Goal: Information Seeking & Learning: Learn about a topic

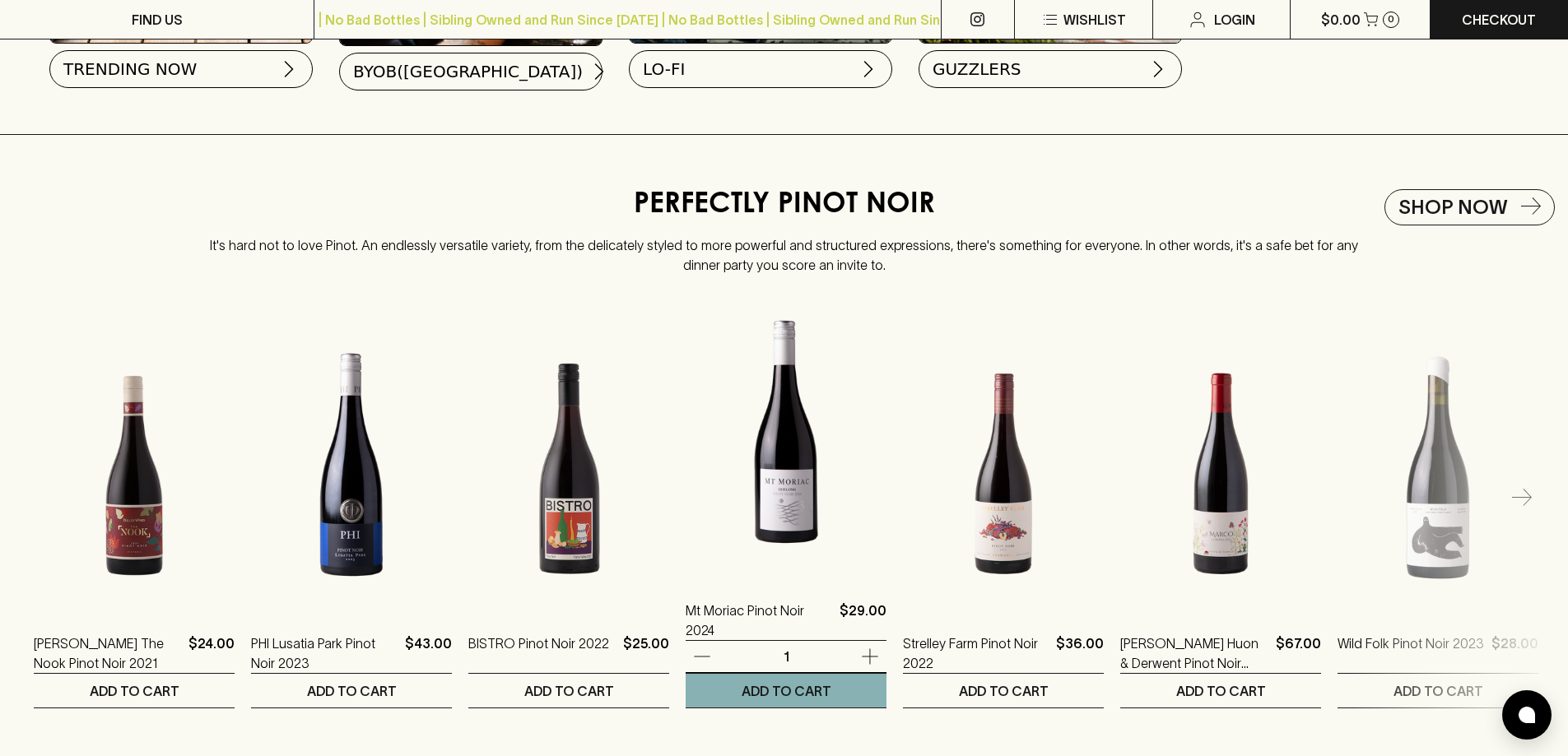
scroll to position [1975, 0]
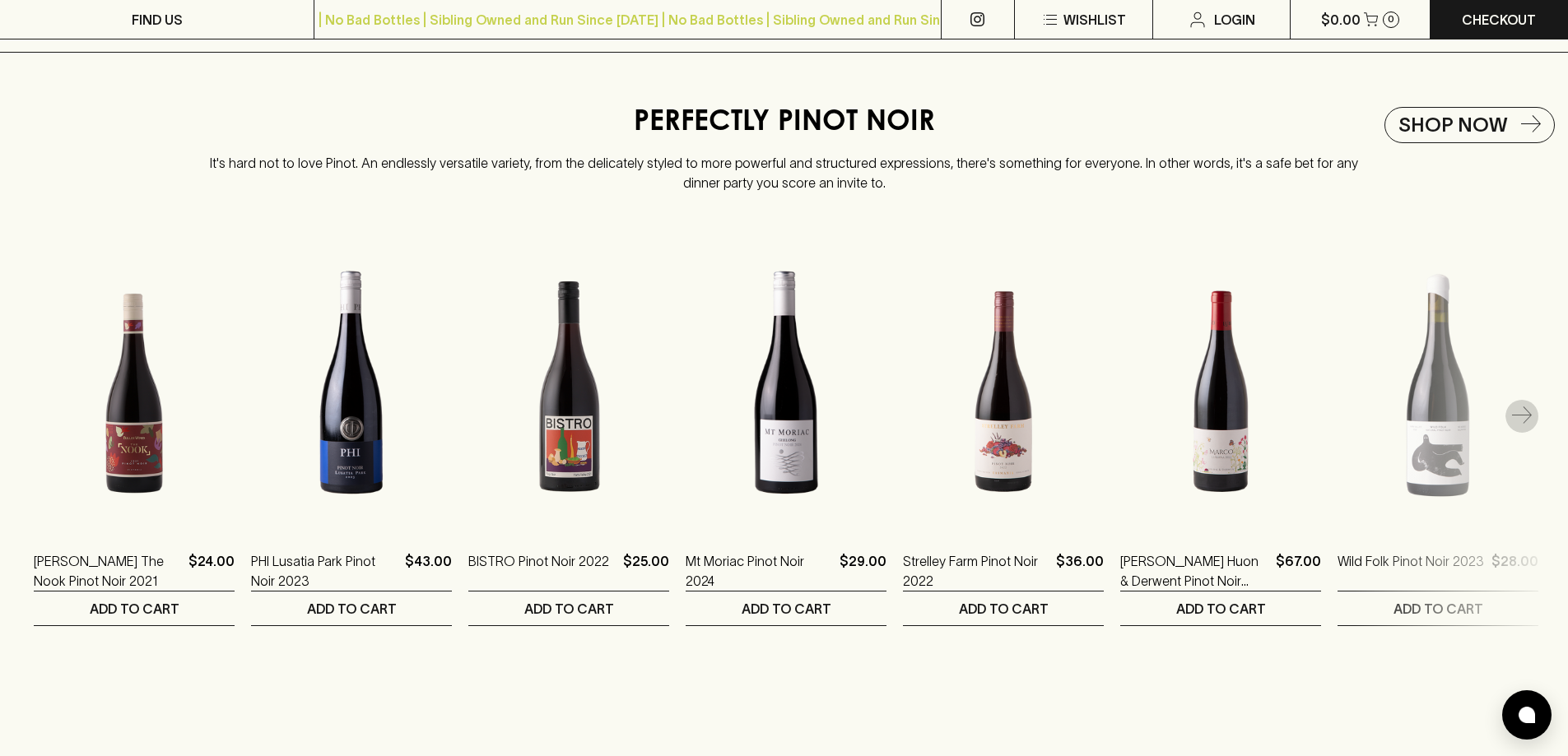
click at [1527, 427] on icon "button" at bounding box center [1523, 417] width 20 height 20
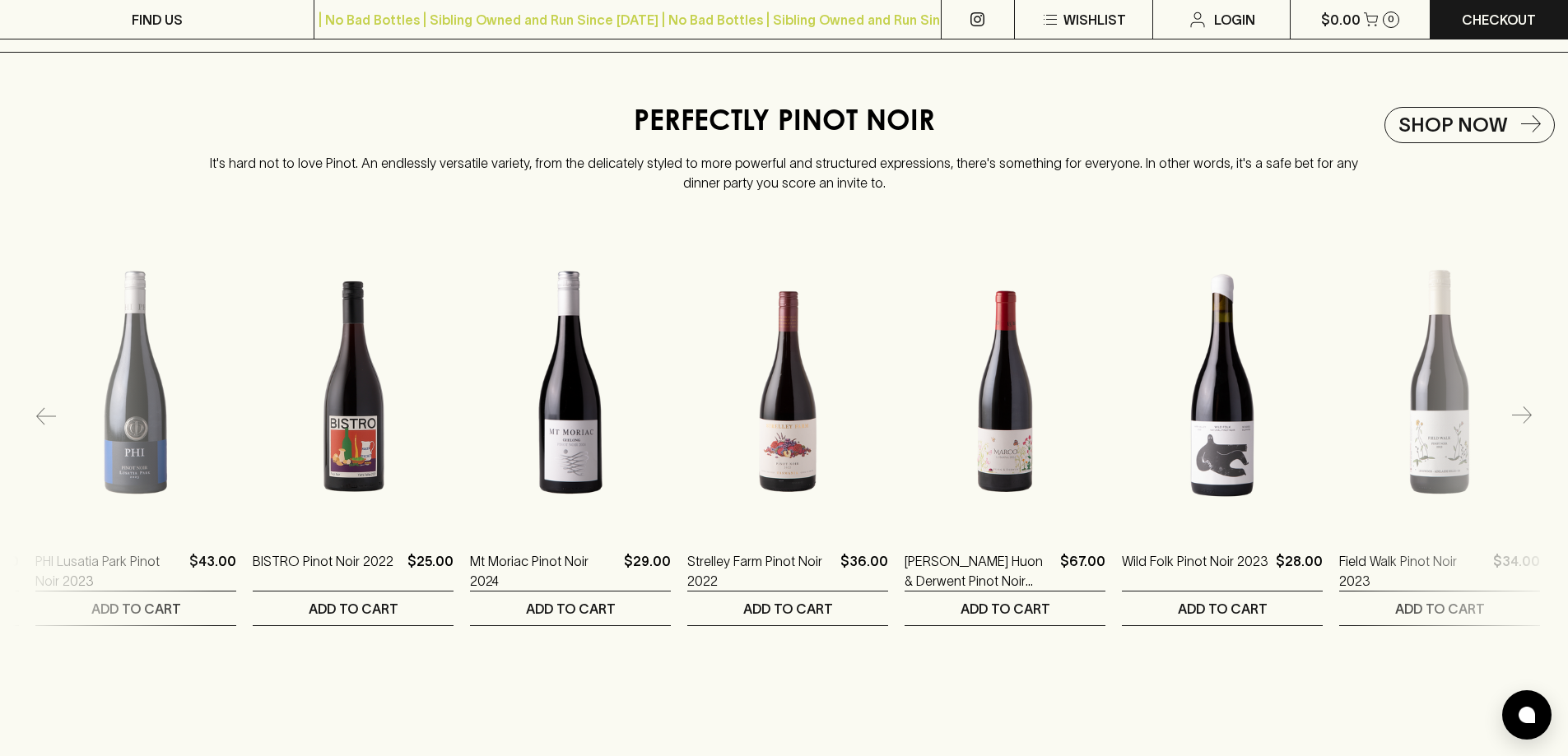
scroll to position [0, 217]
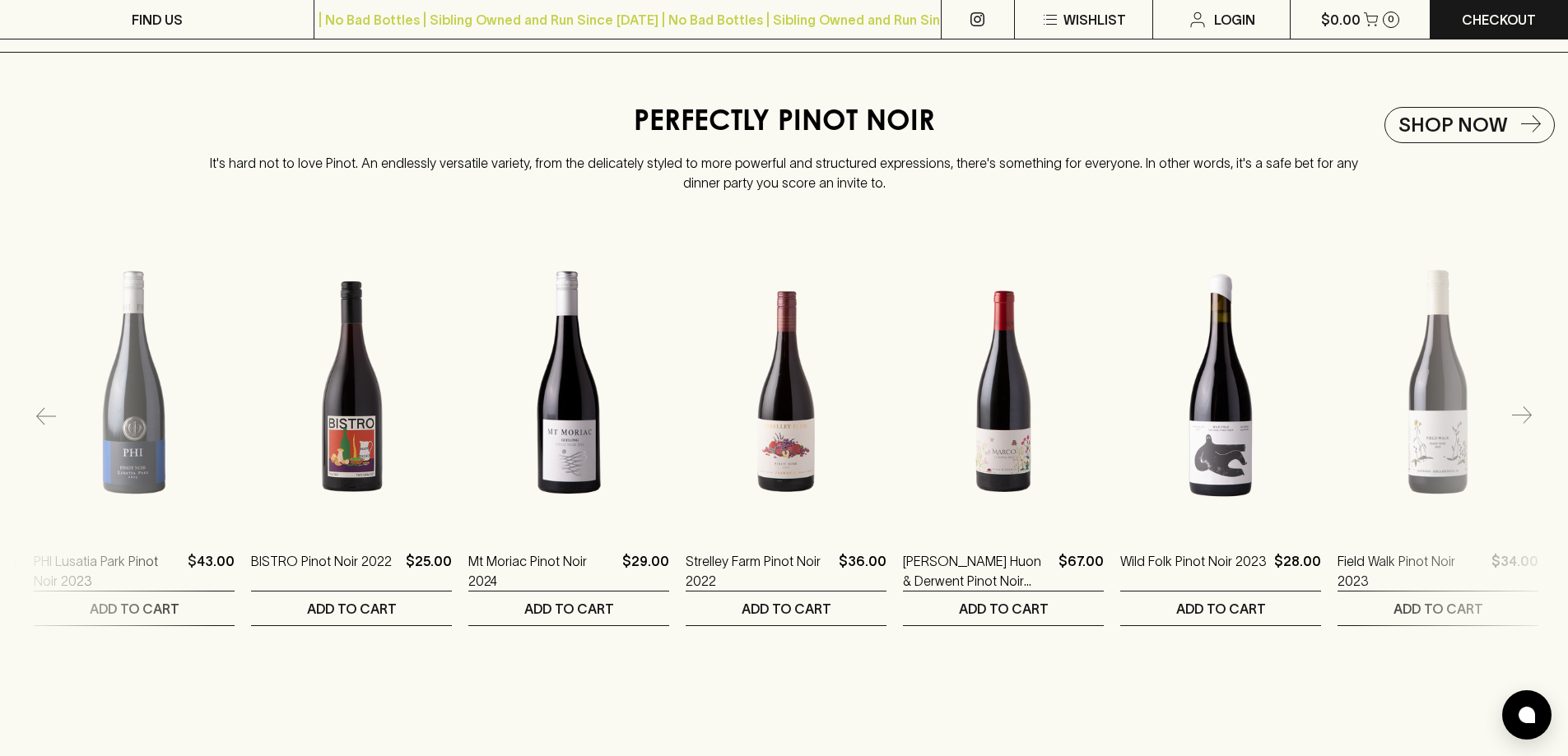
click at [1527, 427] on icon "button" at bounding box center [1523, 417] width 20 height 20
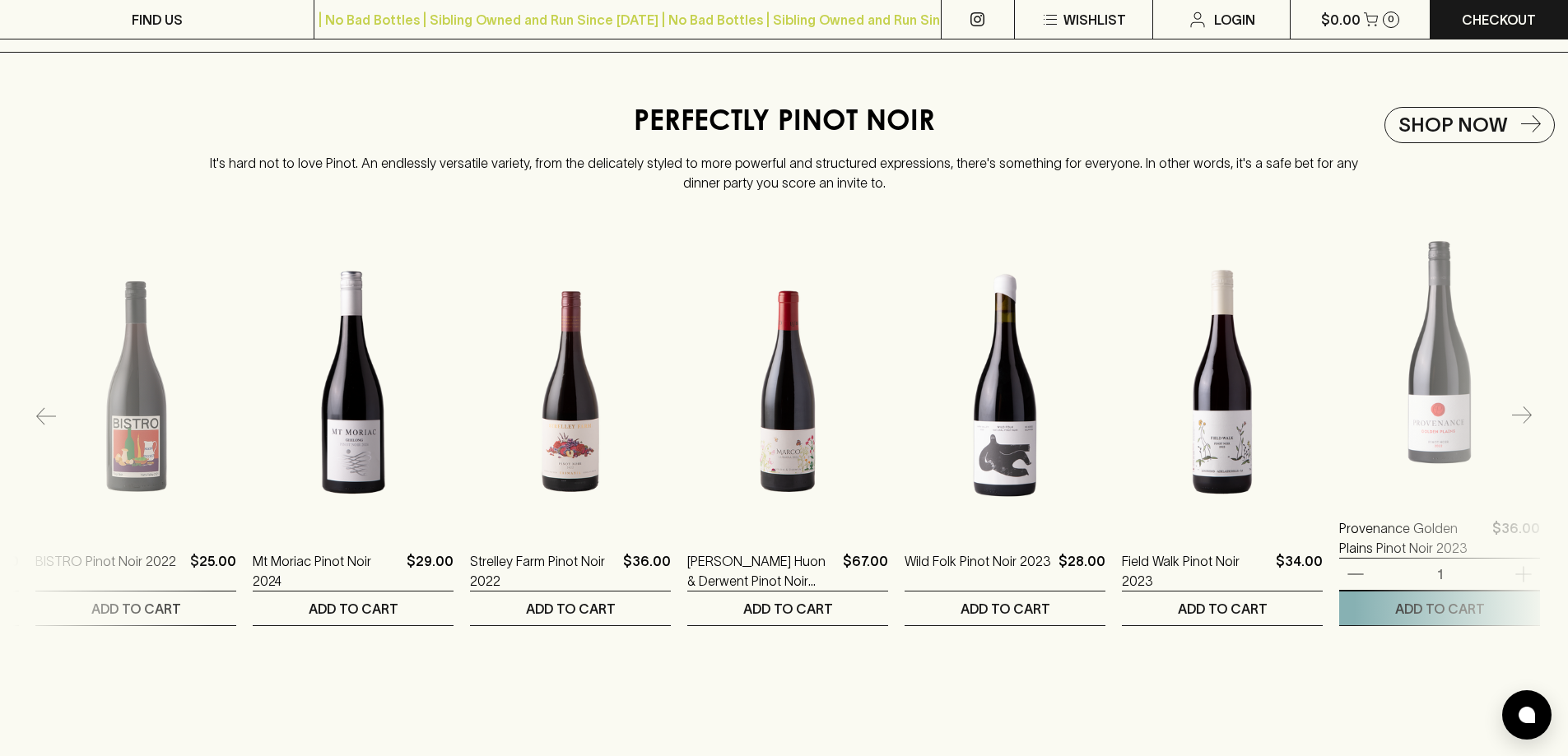
scroll to position [0, 435]
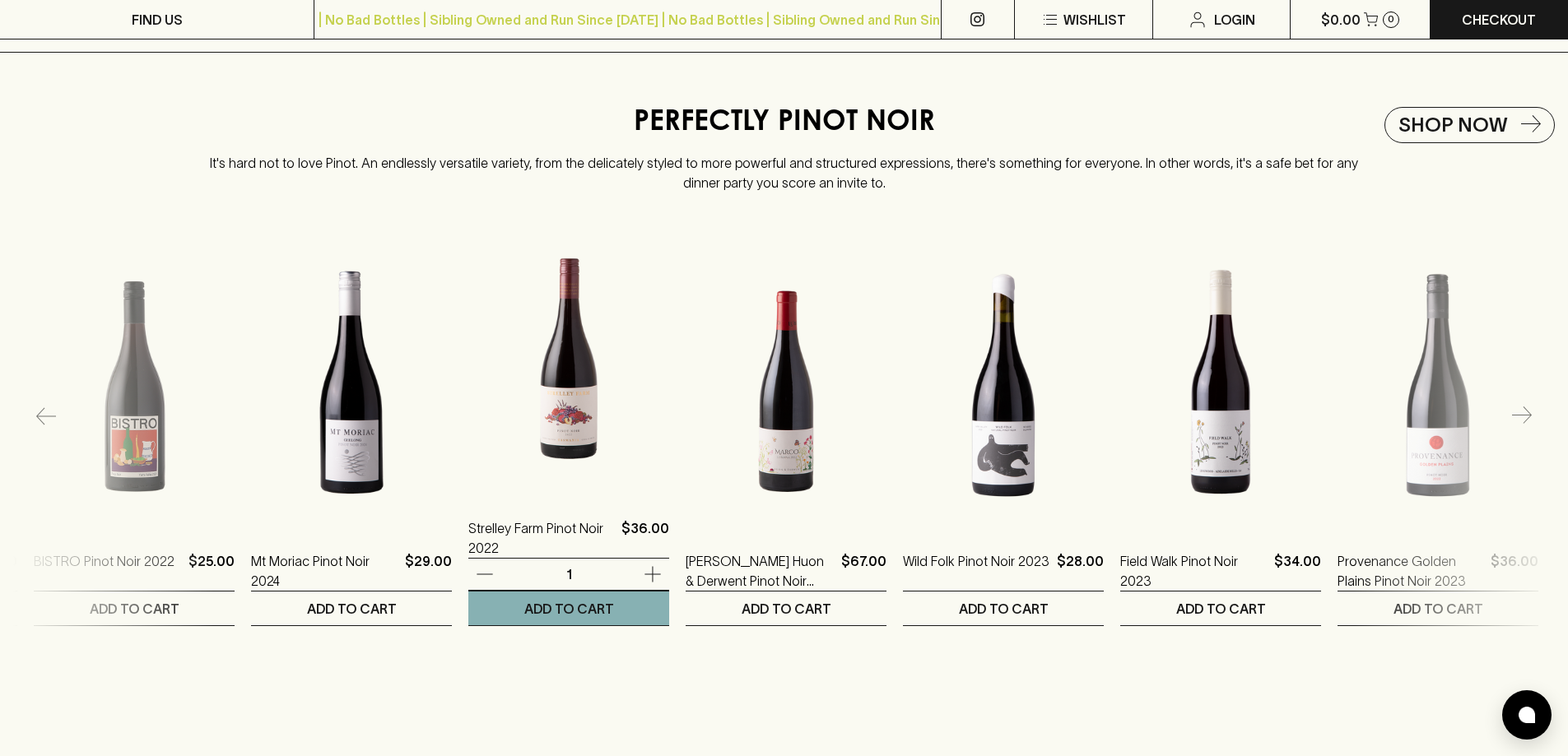
click at [595, 465] on img at bounding box center [568, 349] width 200 height 288
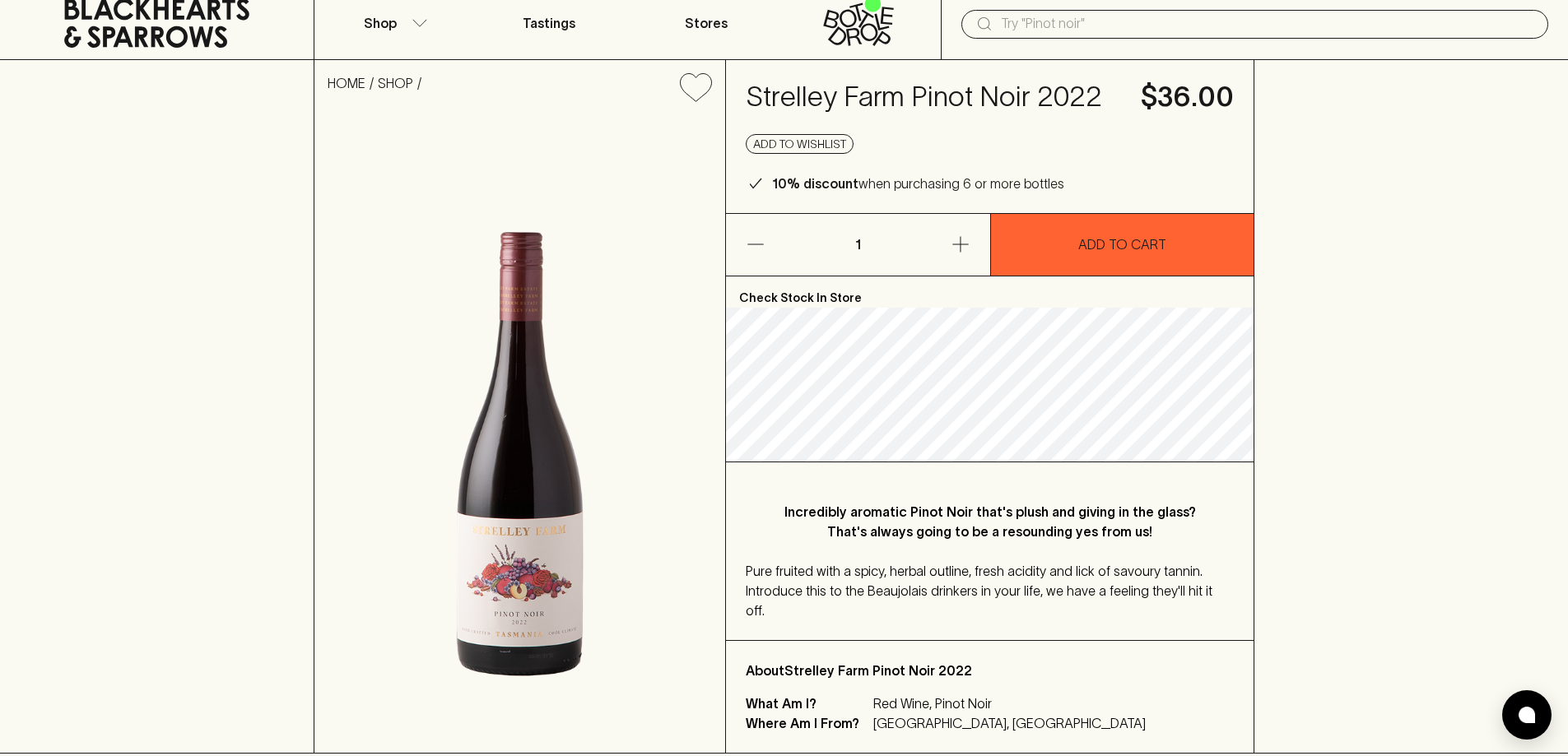
scroll to position [82, 0]
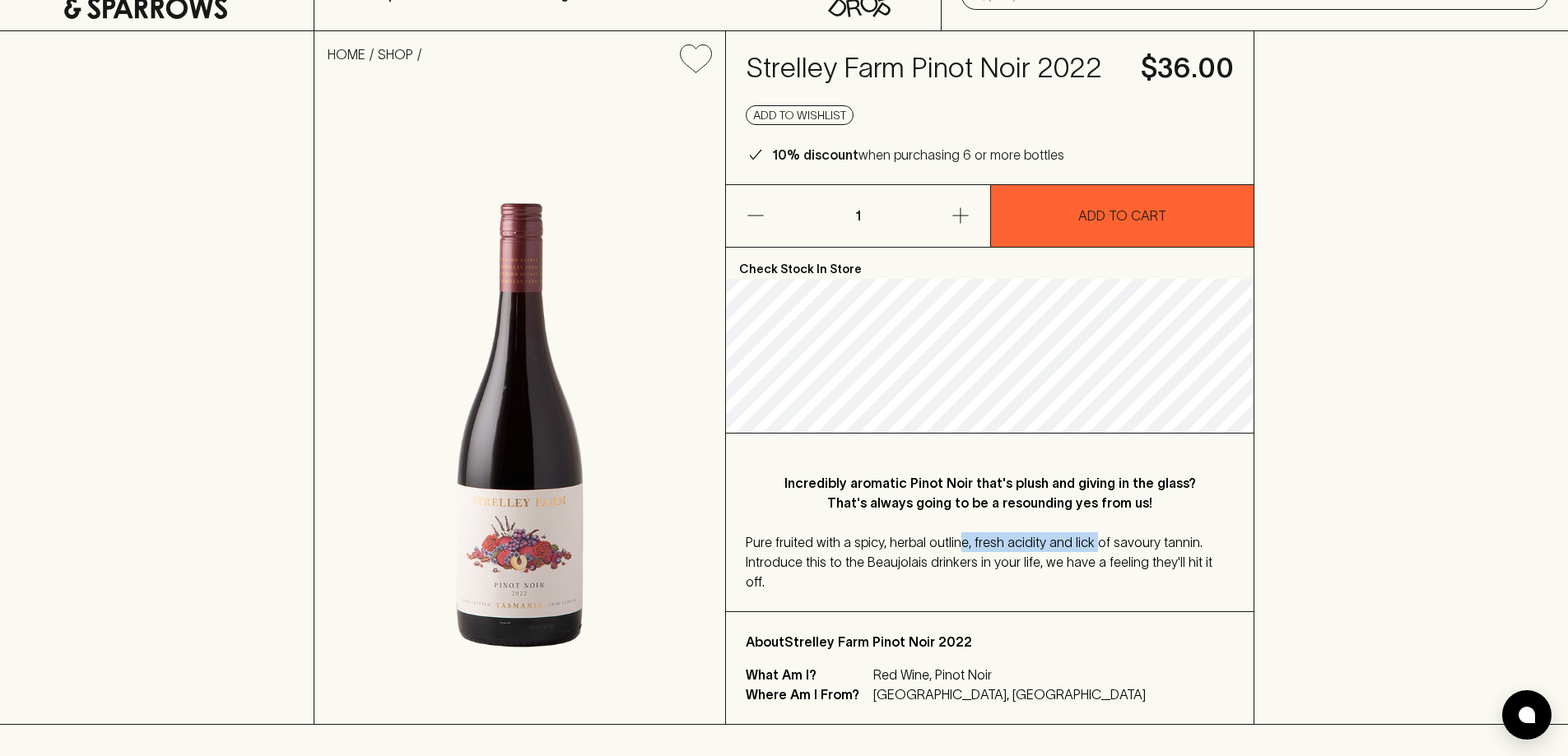
drag, startPoint x: 1012, startPoint y: 544, endPoint x: 1090, endPoint y: 544, distance: 78.0
click at [1090, 544] on span "Pure fruited with a spicy, herbal outline, fresh acidity and lick of savoury ta…" at bounding box center [979, 562] width 467 height 54
drag, startPoint x: 764, startPoint y: 566, endPoint x: 1050, endPoint y: 558, distance: 286.1
click at [1050, 558] on span "Pure fruited with a spicy, herbal outline, fresh acidity and lick of savoury ta…" at bounding box center [979, 562] width 467 height 54
click at [977, 545] on span "Pure fruited with a spicy, herbal outline, fresh acidity and lick of savoury ta…" at bounding box center [979, 562] width 467 height 54
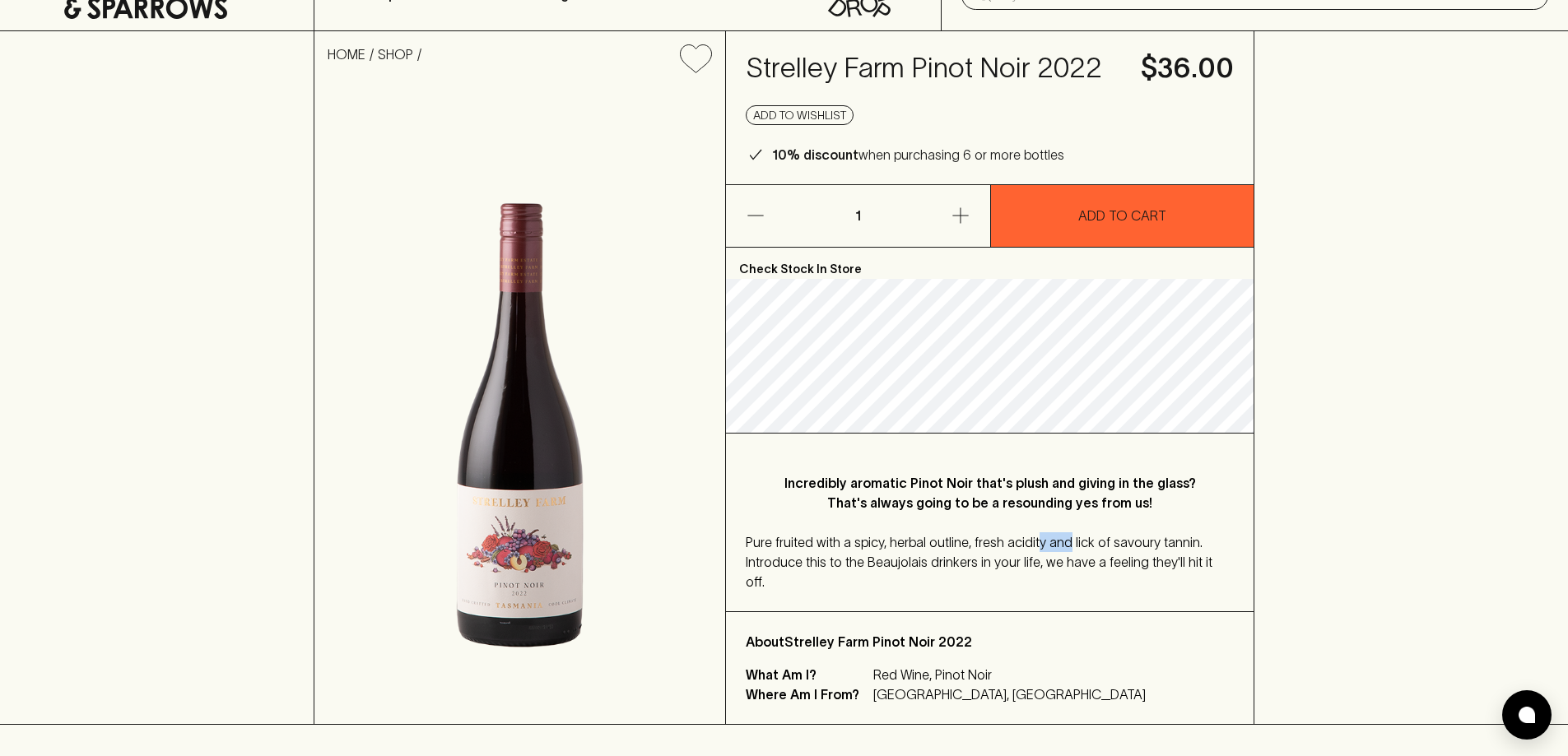
drag, startPoint x: 1032, startPoint y: 551, endPoint x: 1060, endPoint y: 549, distance: 28.1
click at [1060, 549] on div "Pure fruited with a spicy, herbal outline, fresh acidity and lick of savoury ta…" at bounding box center [990, 562] width 488 height 60
click at [1127, 546] on span "Pure fruited with a spicy, herbal outline, fresh acidity and lick of savoury ta…" at bounding box center [979, 562] width 467 height 54
drag, startPoint x: 968, startPoint y: 548, endPoint x: 1197, endPoint y: 542, distance: 229.1
click at [1197, 542] on div "Pure fruited with a spicy, herbal outline, fresh acidity and lick of savoury ta…" at bounding box center [990, 562] width 488 height 60
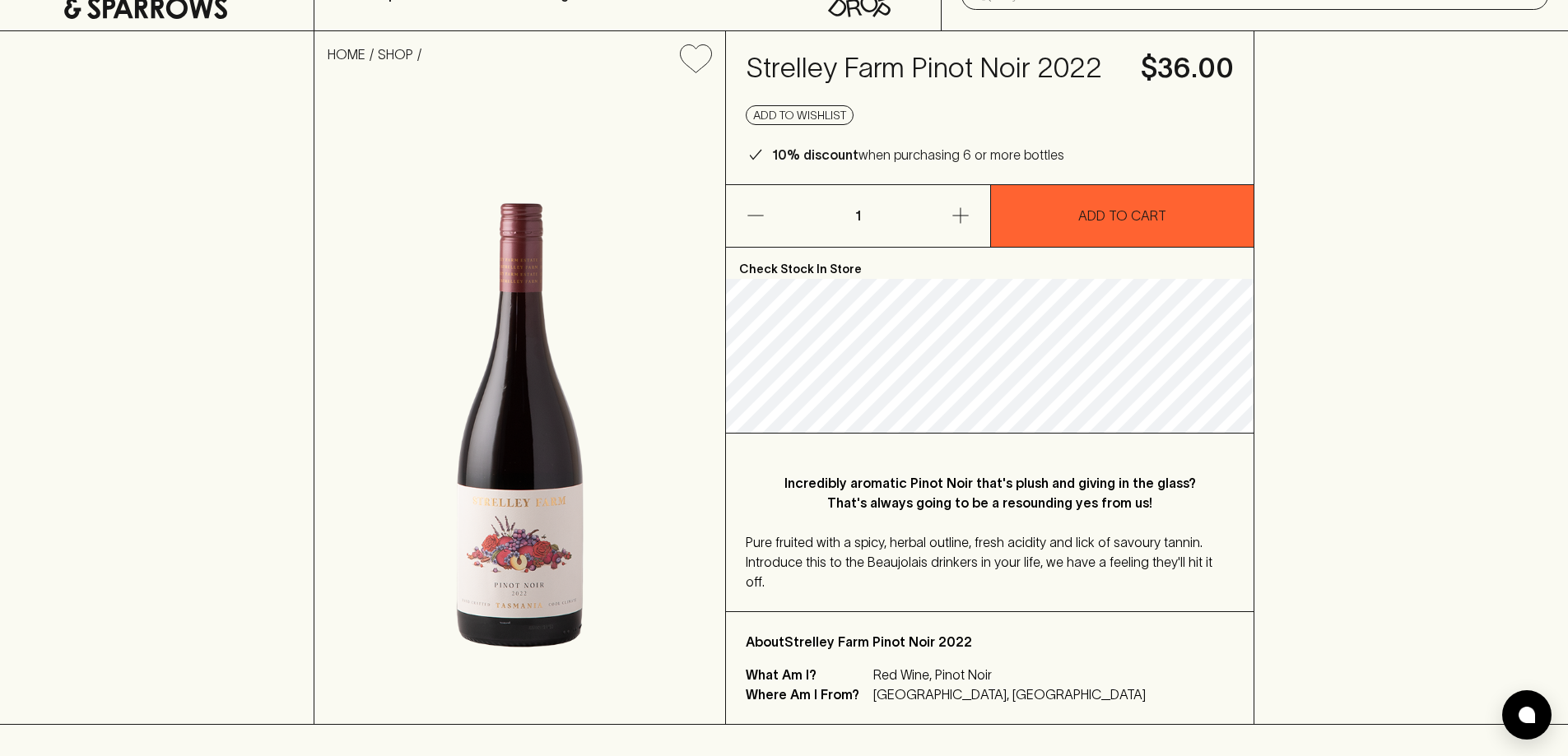
click at [964, 518] on div "Incredibly aromatic Pinot Noir that's plush and giving in the glass? That's alw…" at bounding box center [990, 523] width 527 height 178
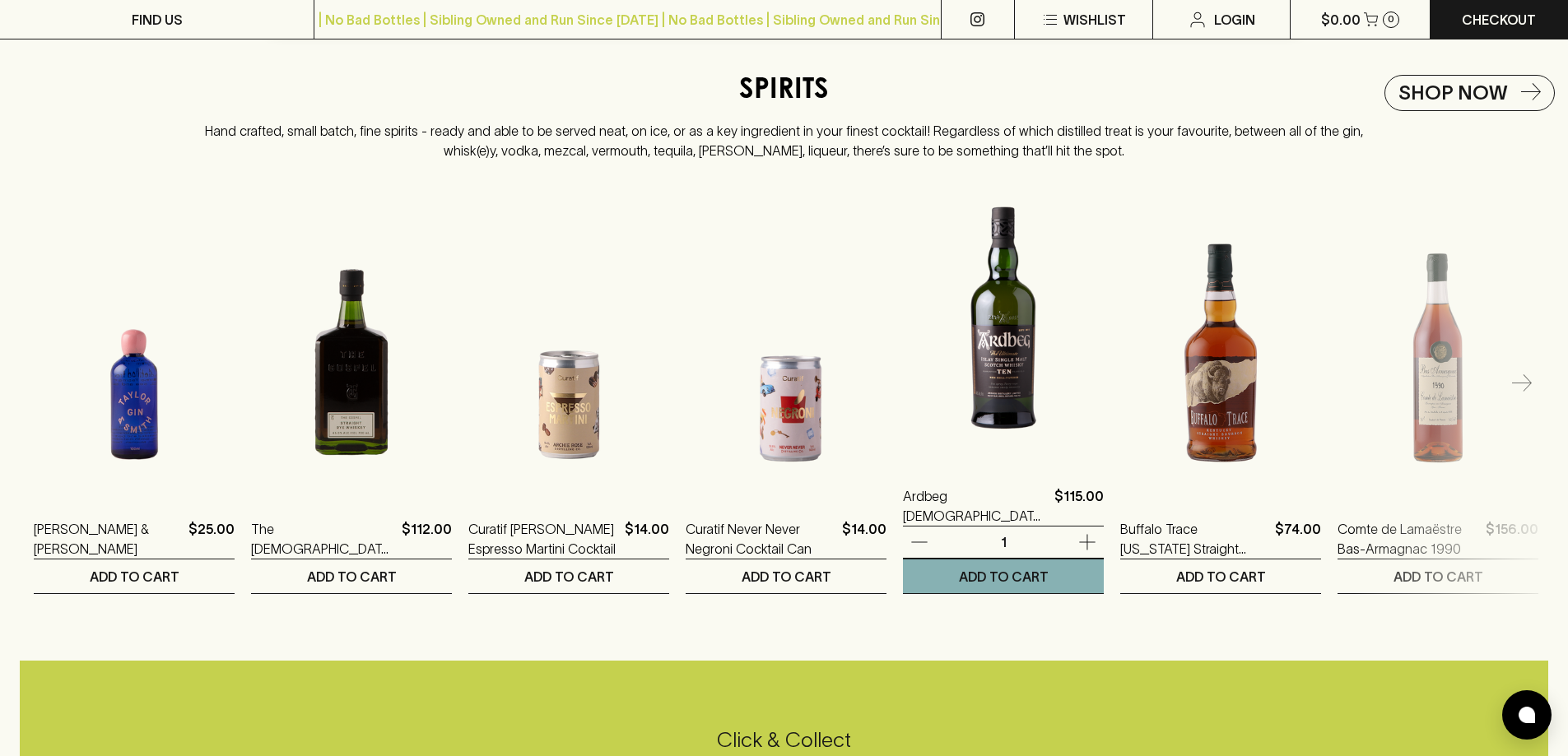
scroll to position [2633, 0]
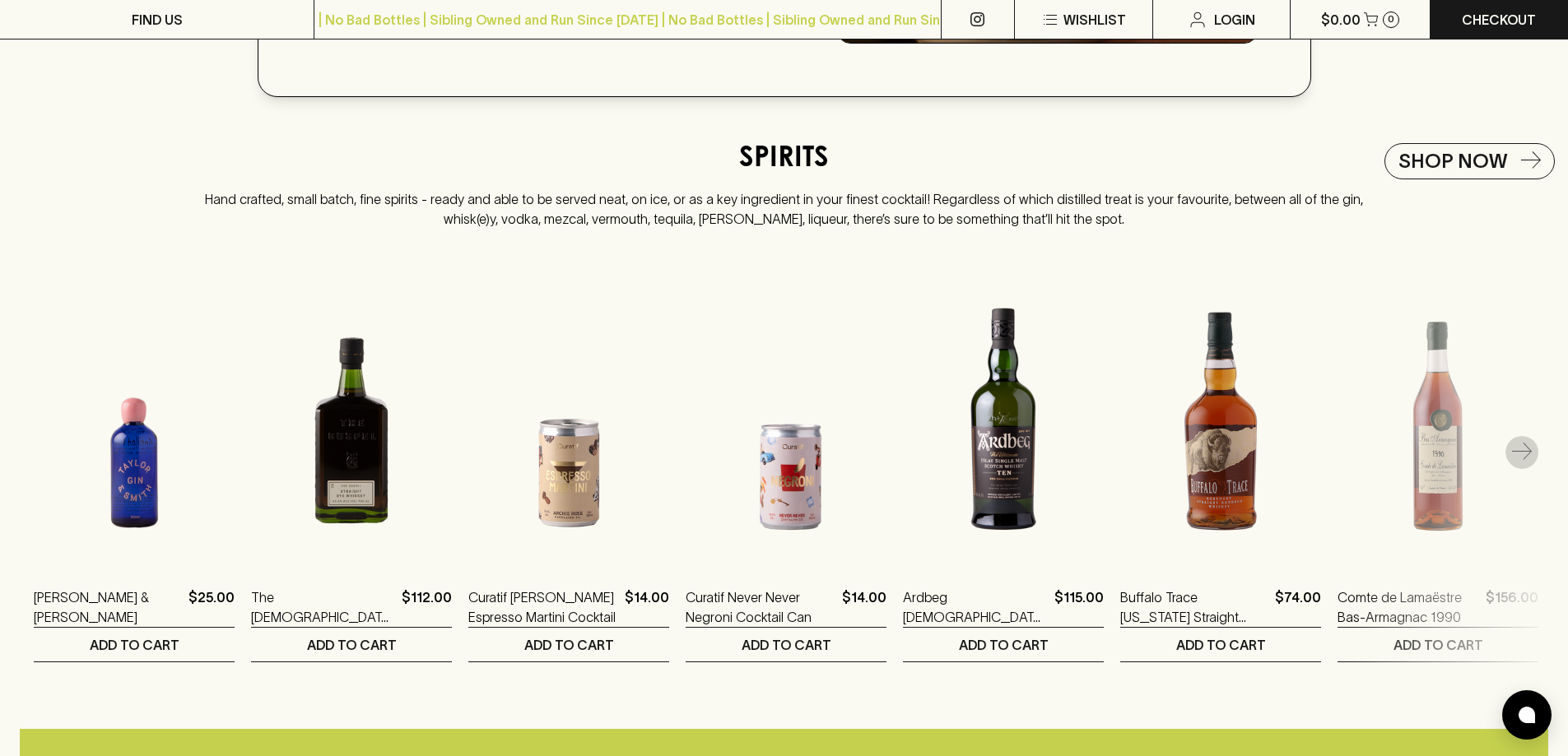
click at [1525, 462] on icon "button" at bounding box center [1523, 452] width 20 height 20
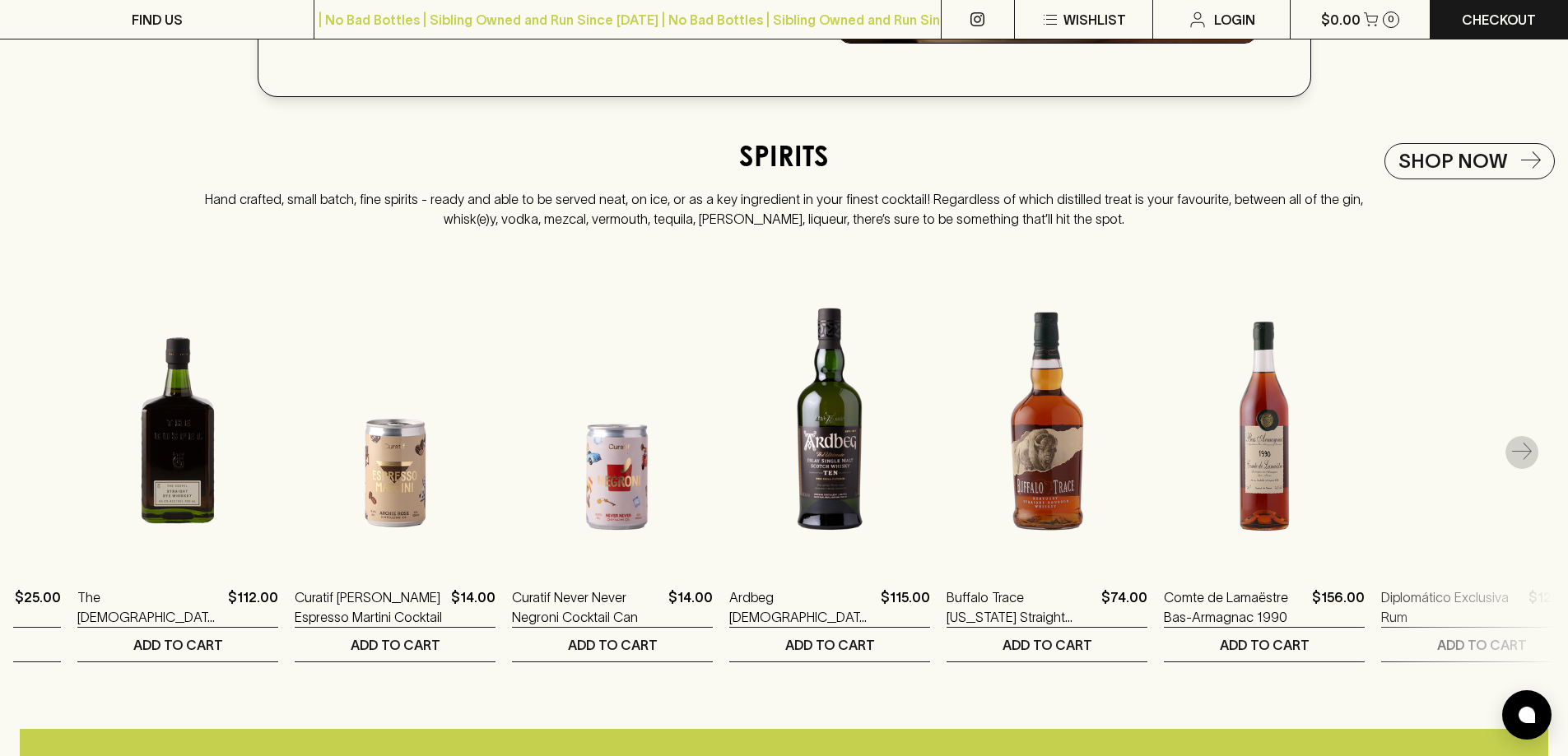
click at [1525, 462] on icon "button" at bounding box center [1523, 452] width 20 height 20
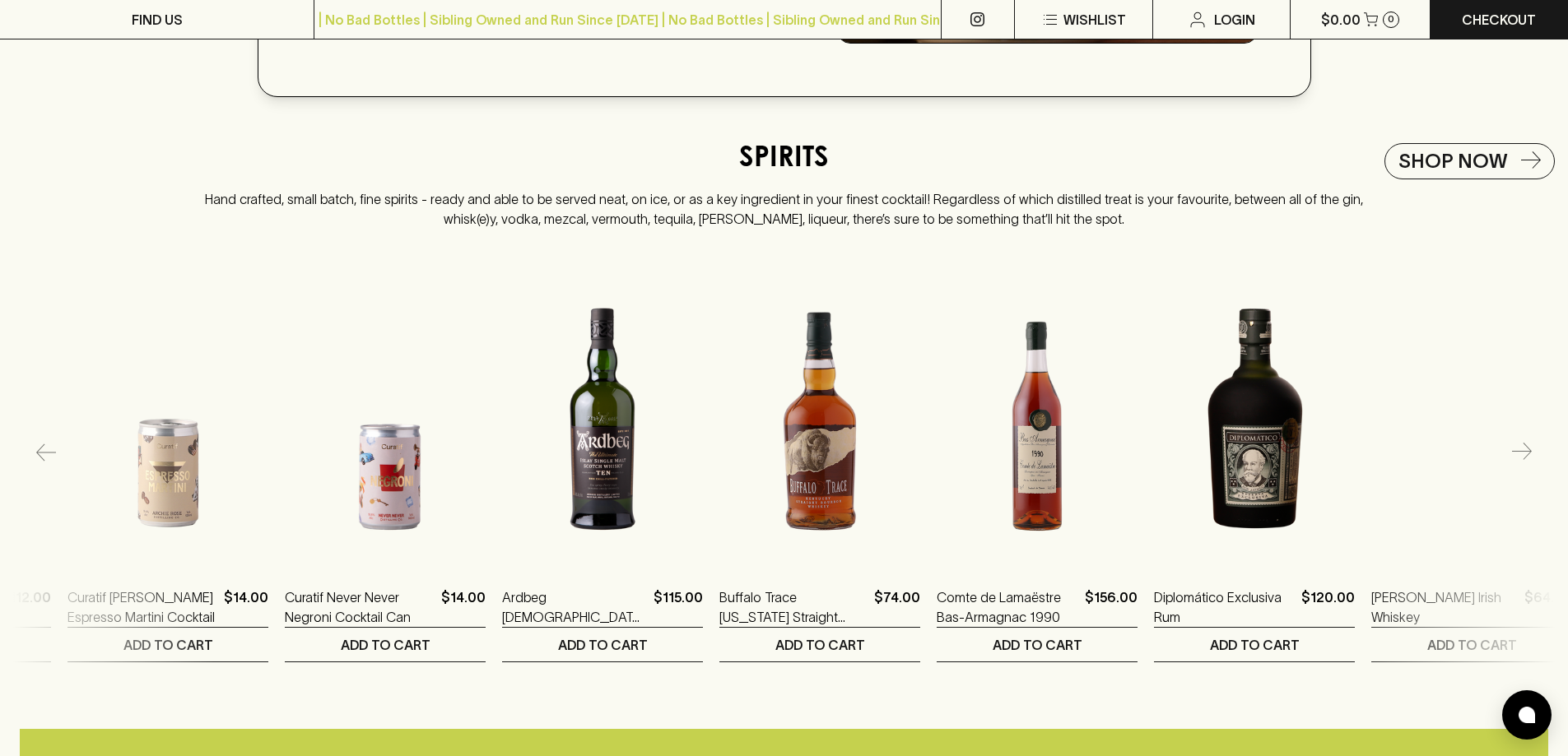
click at [1525, 462] on icon "button" at bounding box center [1523, 452] width 20 height 20
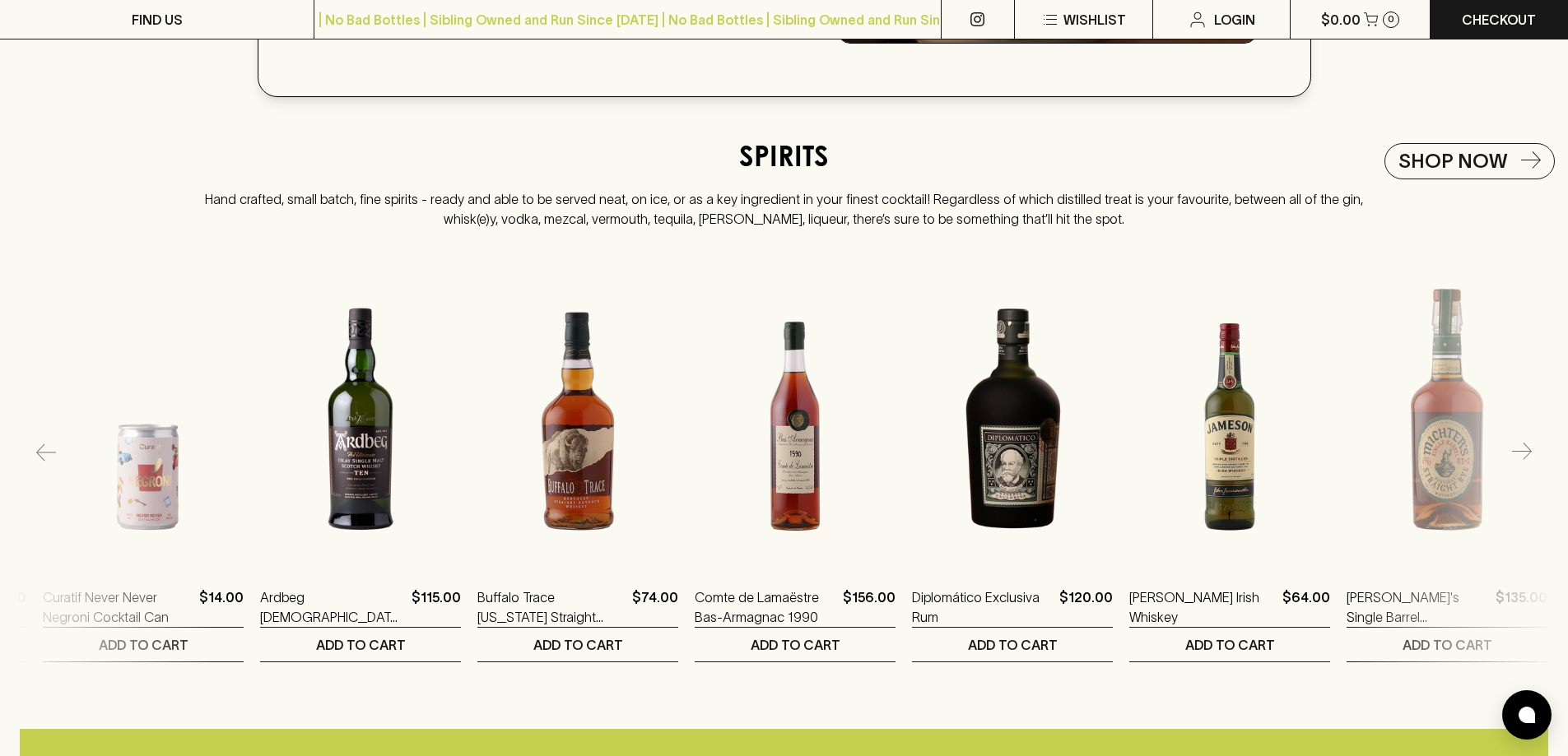
click at [1527, 462] on icon "button" at bounding box center [1523, 452] width 20 height 20
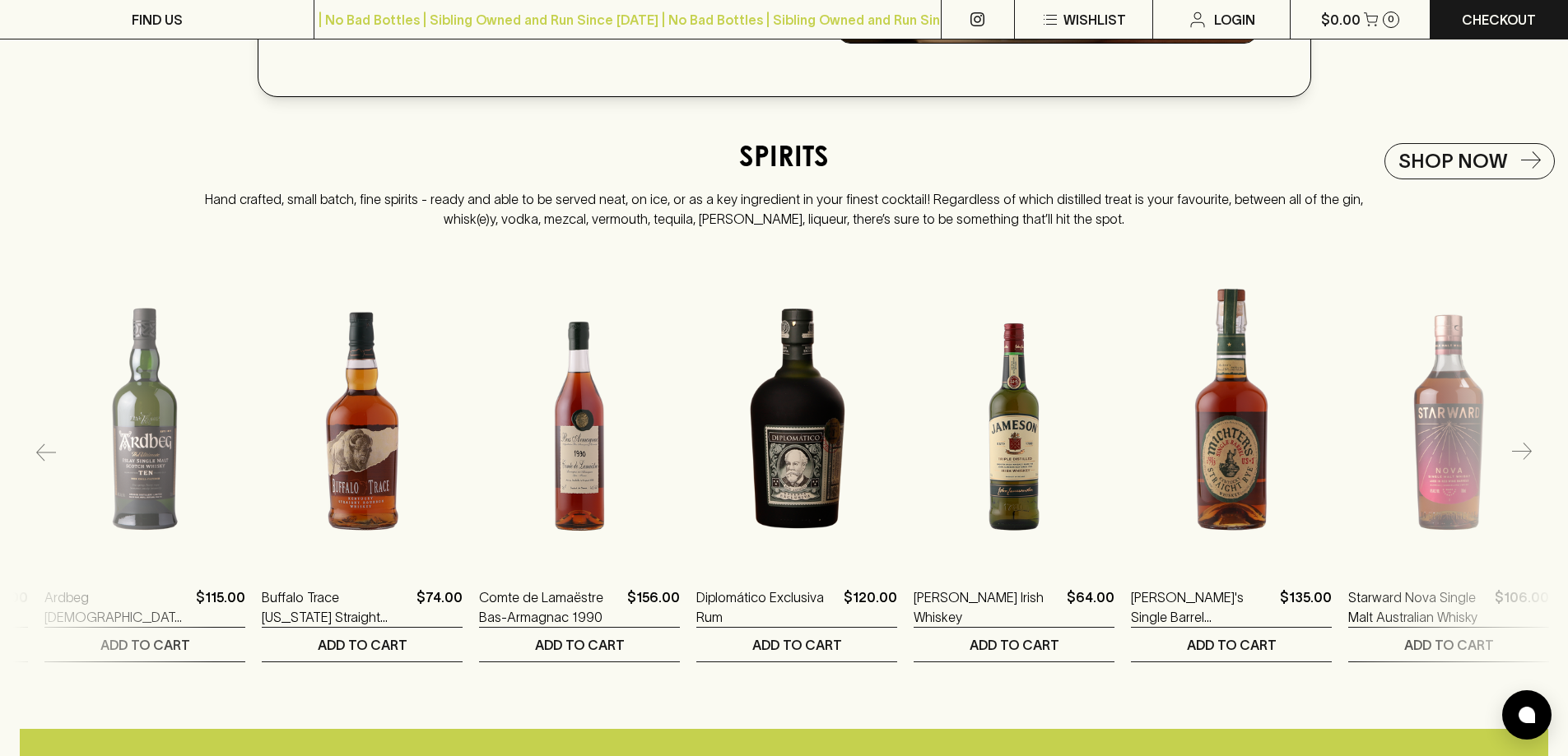
scroll to position [0, 861]
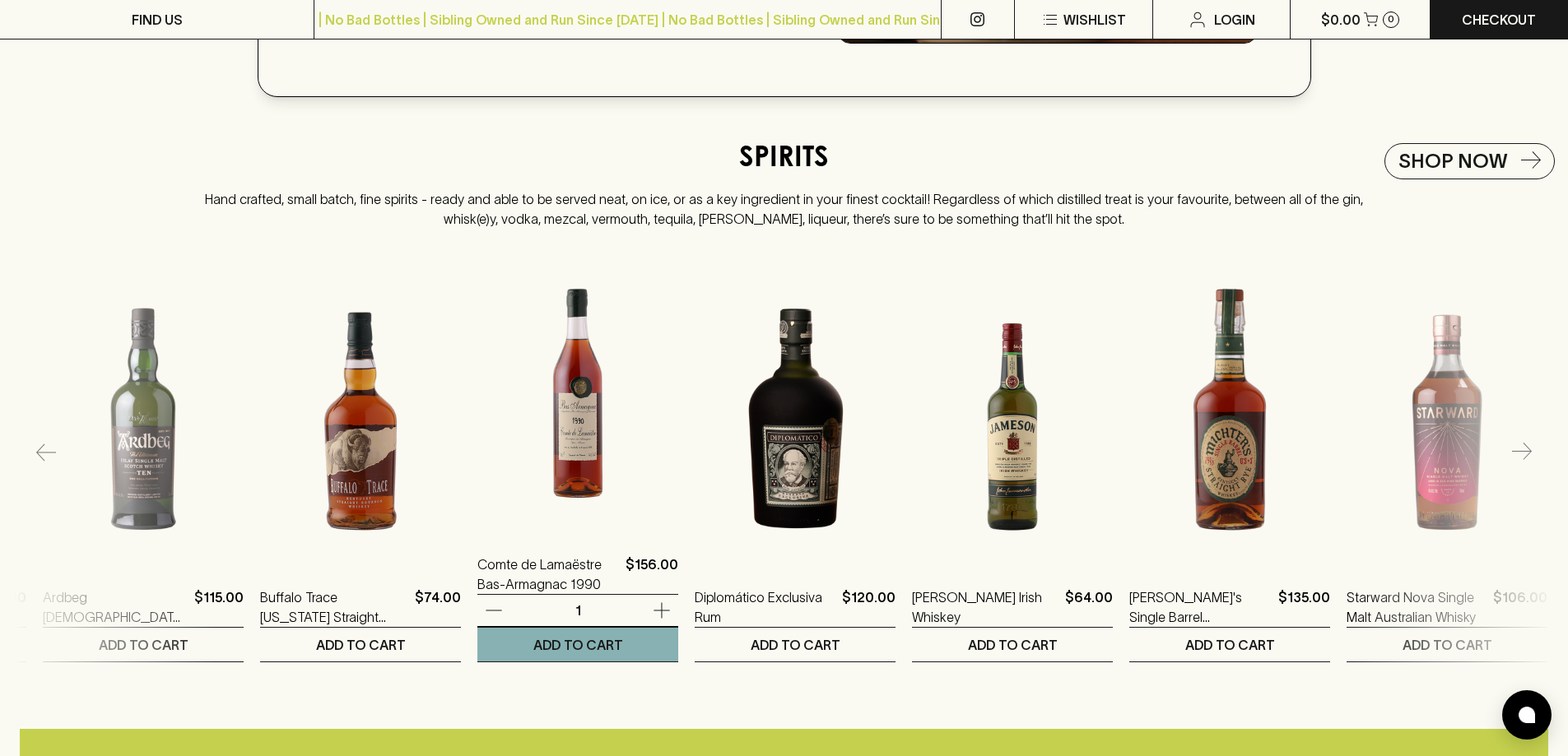
click at [583, 465] on img at bounding box center [577, 386] width 200 height 288
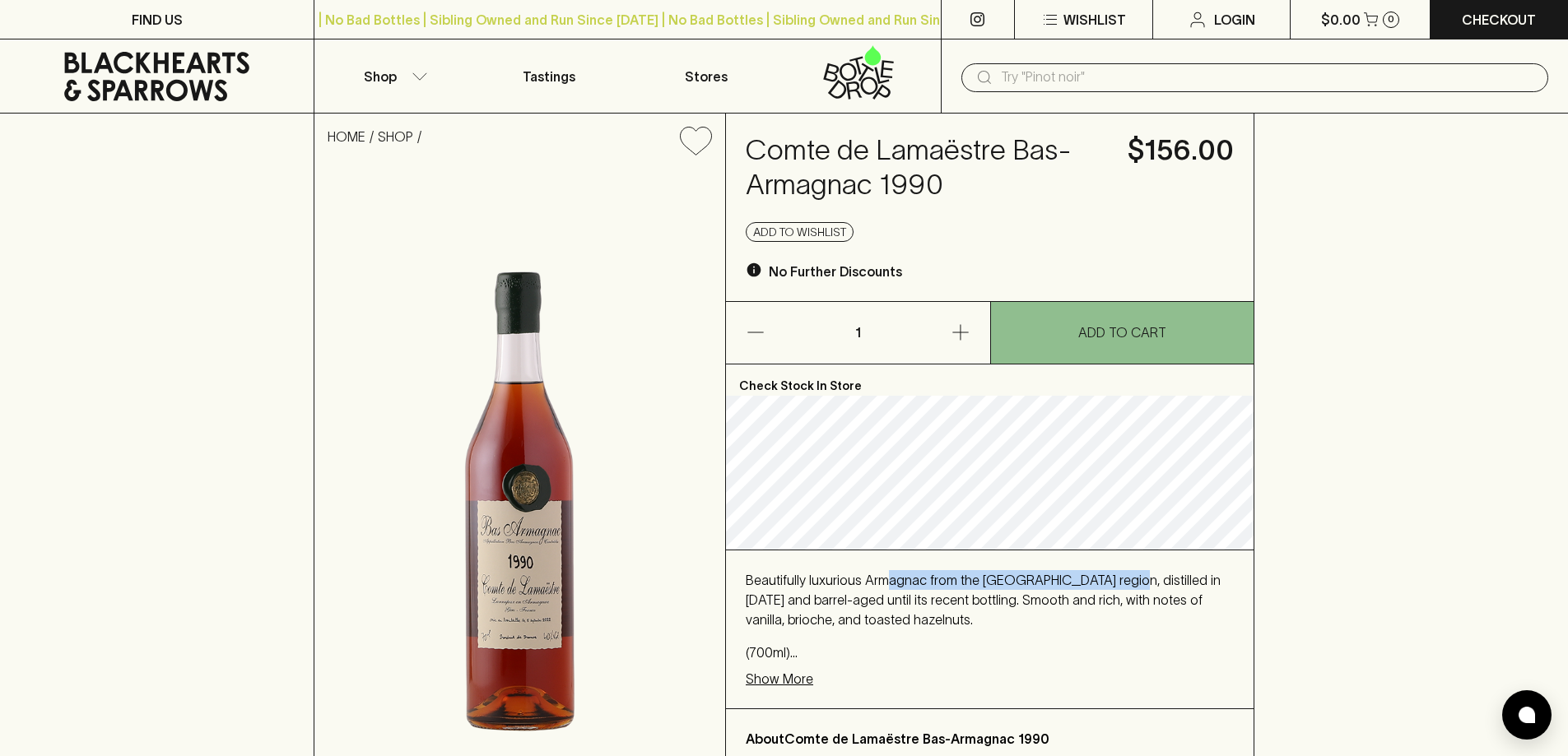
drag, startPoint x: 893, startPoint y: 541, endPoint x: 1090, endPoint y: 559, distance: 197.8
click at [1090, 559] on div "Beautifully luxurious Armagnac from the Bas region, distilled in 1990 and barre…" at bounding box center [990, 629] width 527 height 158
click at [1112, 585] on p "Beautifully luxurious Armagnac from the Bas region, distilled in 1990 and barre…" at bounding box center [990, 599] width 488 height 60
drag, startPoint x: 847, startPoint y: 608, endPoint x: 861, endPoint y: 608, distance: 14.0
click at [861, 608] on p "Beautifully luxurious Armagnac from the Bas region, distilled in 1990 and barre…" at bounding box center [990, 599] width 488 height 60
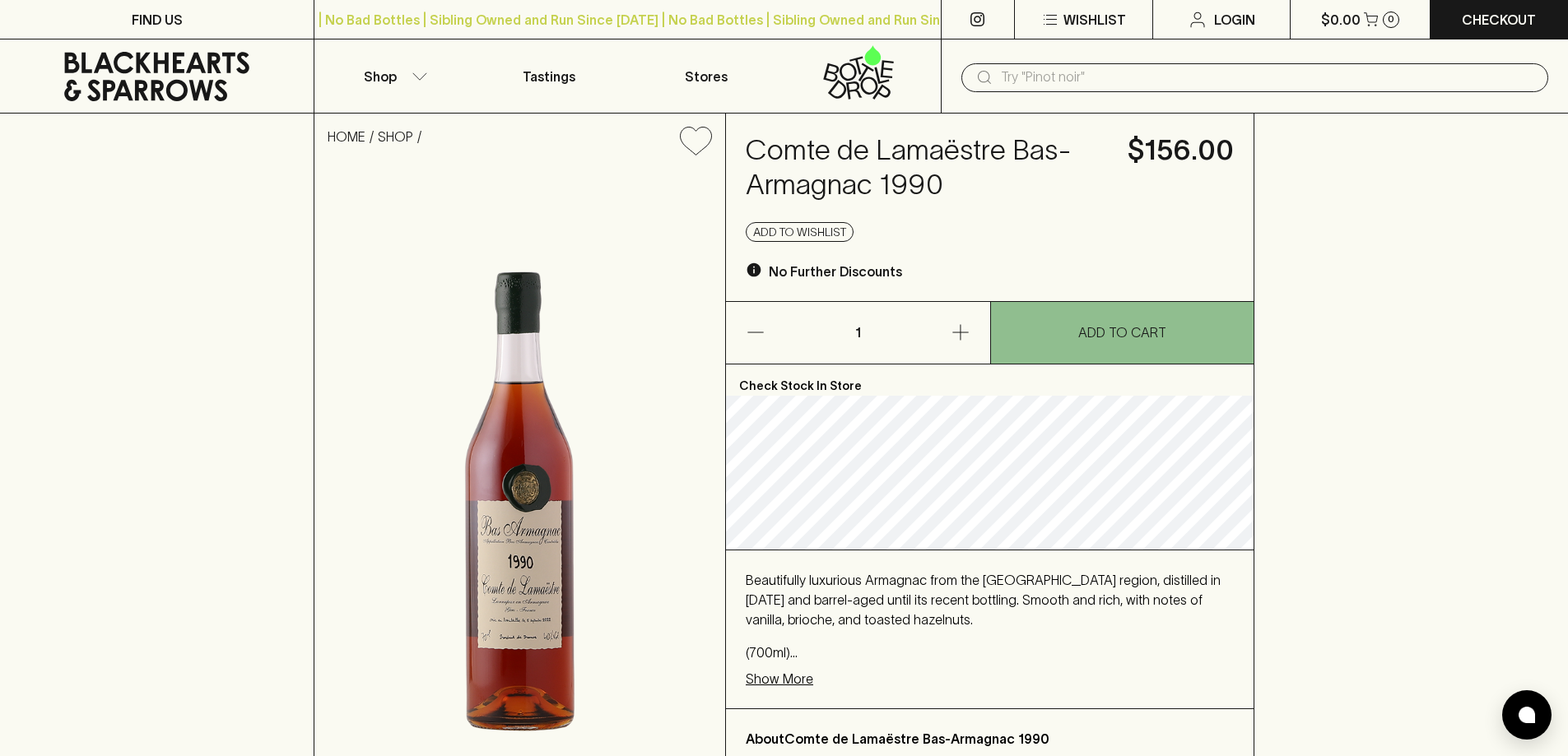
click at [773, 621] on p "Beautifully luxurious Armagnac from the Bas region, distilled in 1990 and barre…" at bounding box center [990, 599] width 488 height 60
click at [776, 675] on p "Show More" at bounding box center [780, 679] width 68 height 20
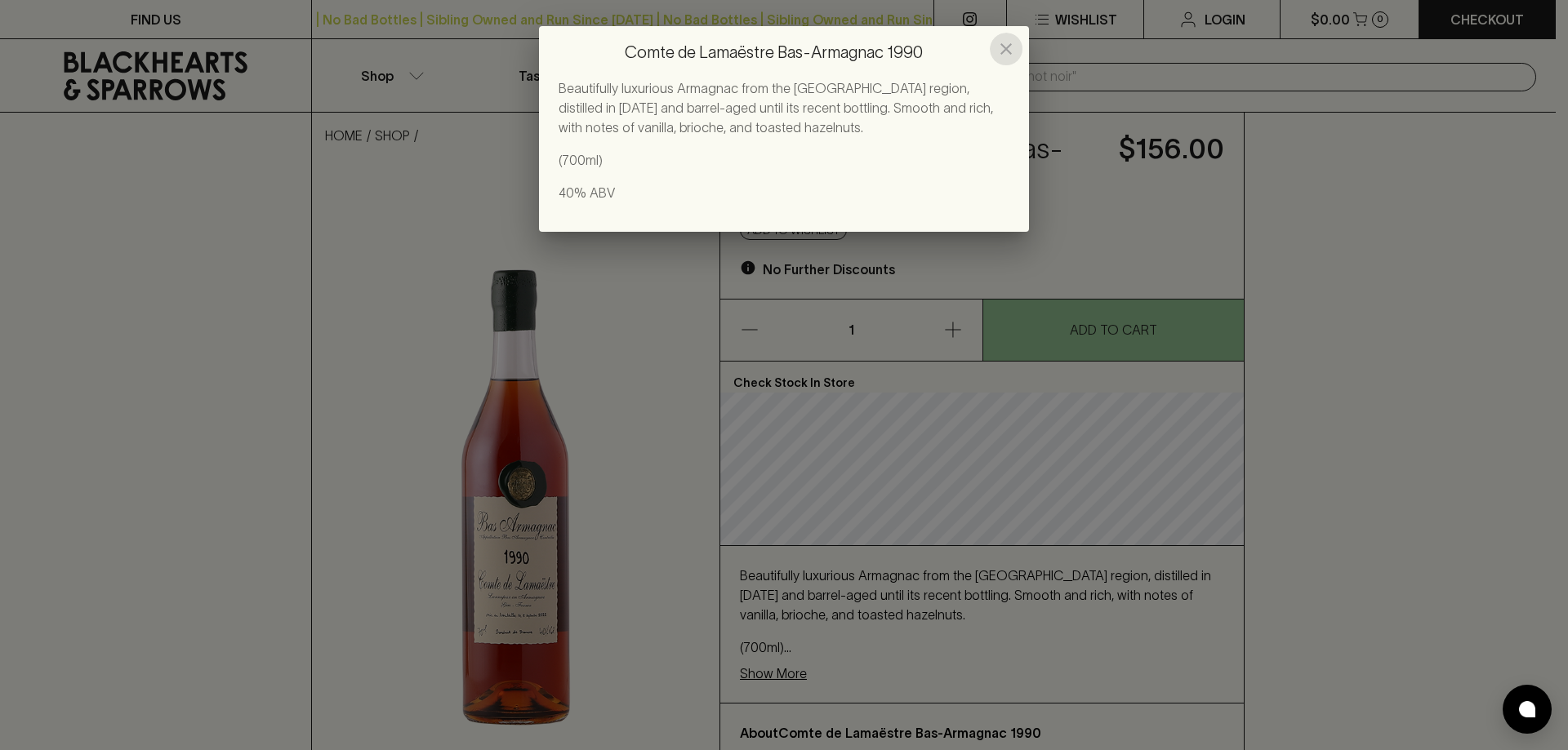
click at [1014, 48] on icon "close" at bounding box center [1006, 49] width 19 height 19
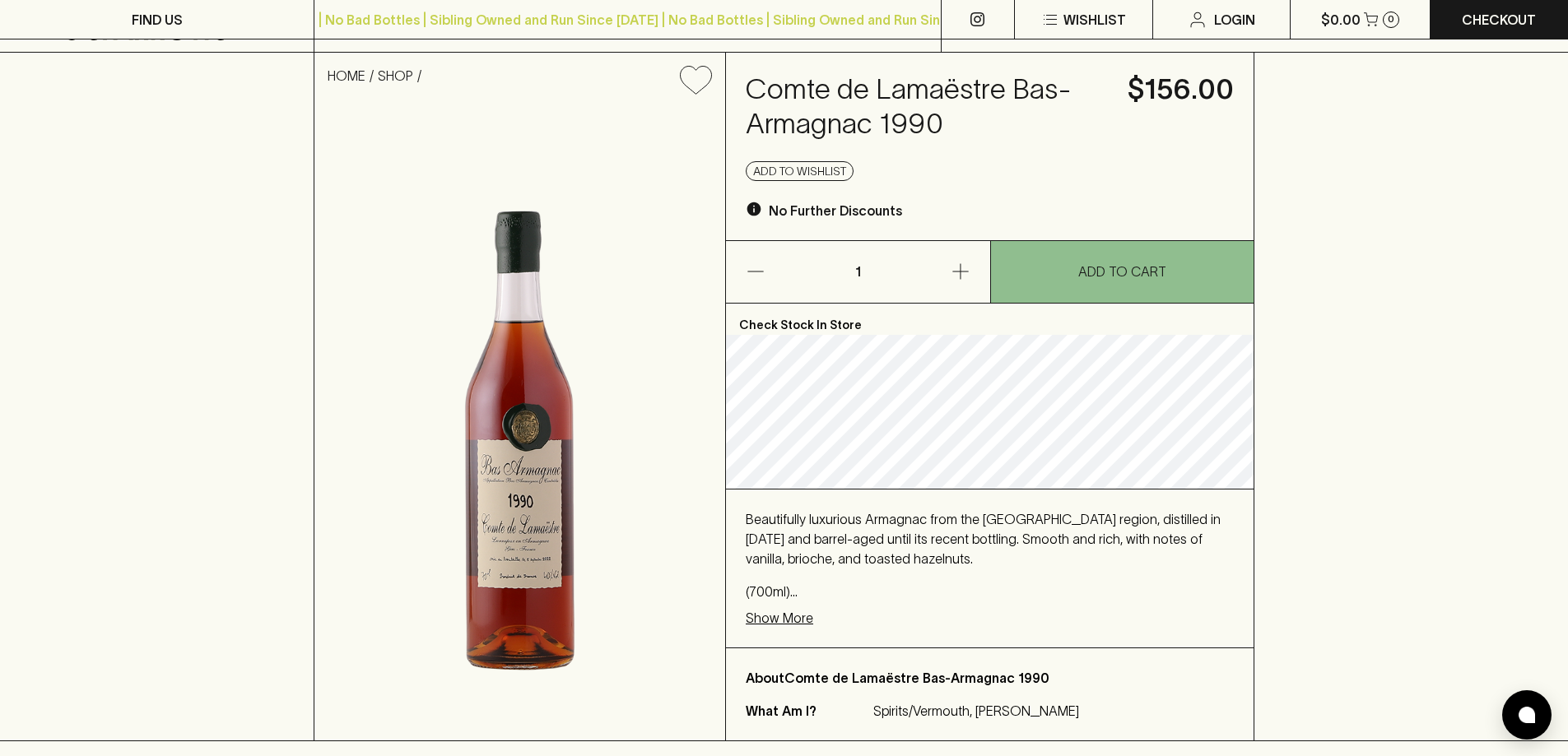
scroll to position [247, 0]
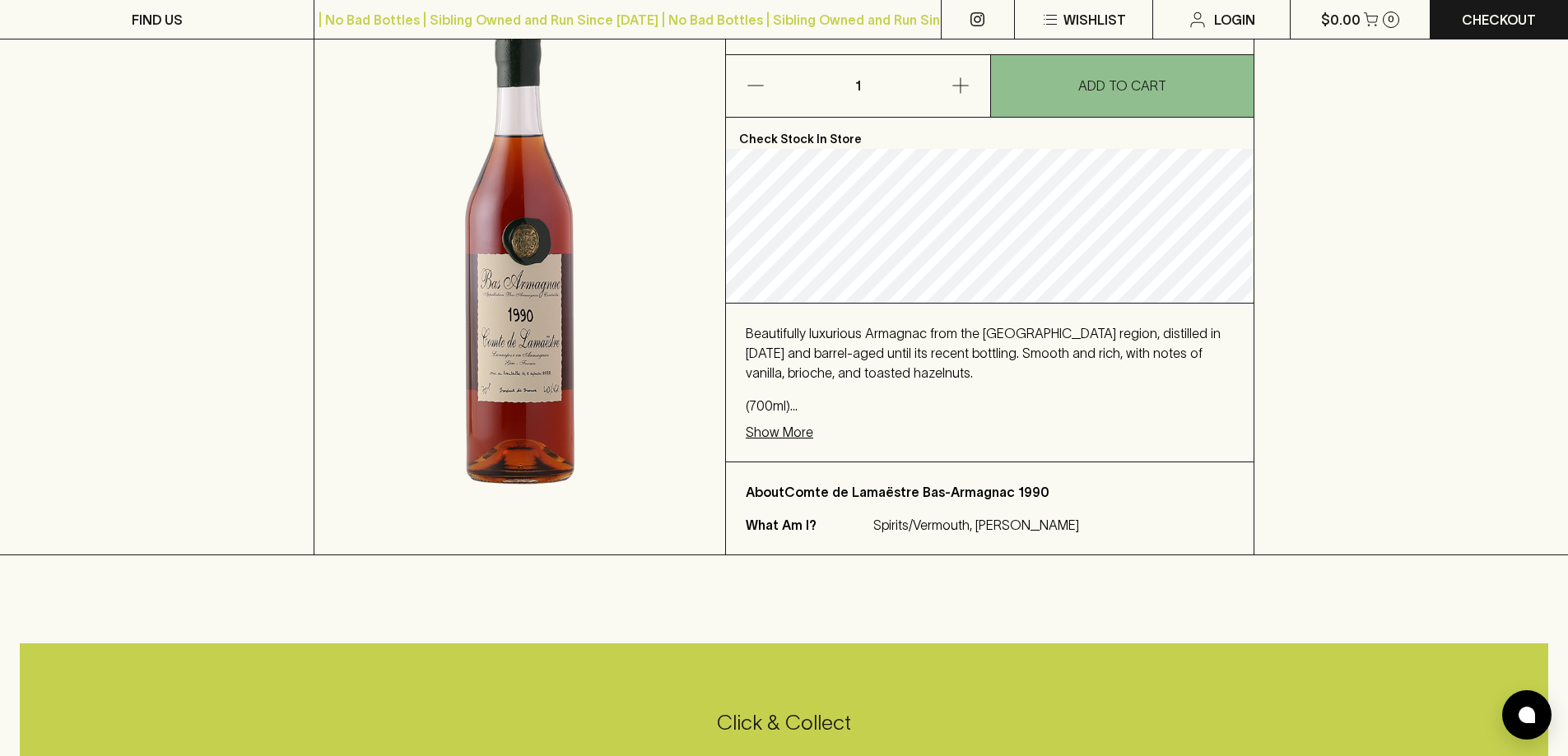
click at [951, 526] on p "Spirits/Vermouth, Brandy" at bounding box center [976, 524] width 206 height 20
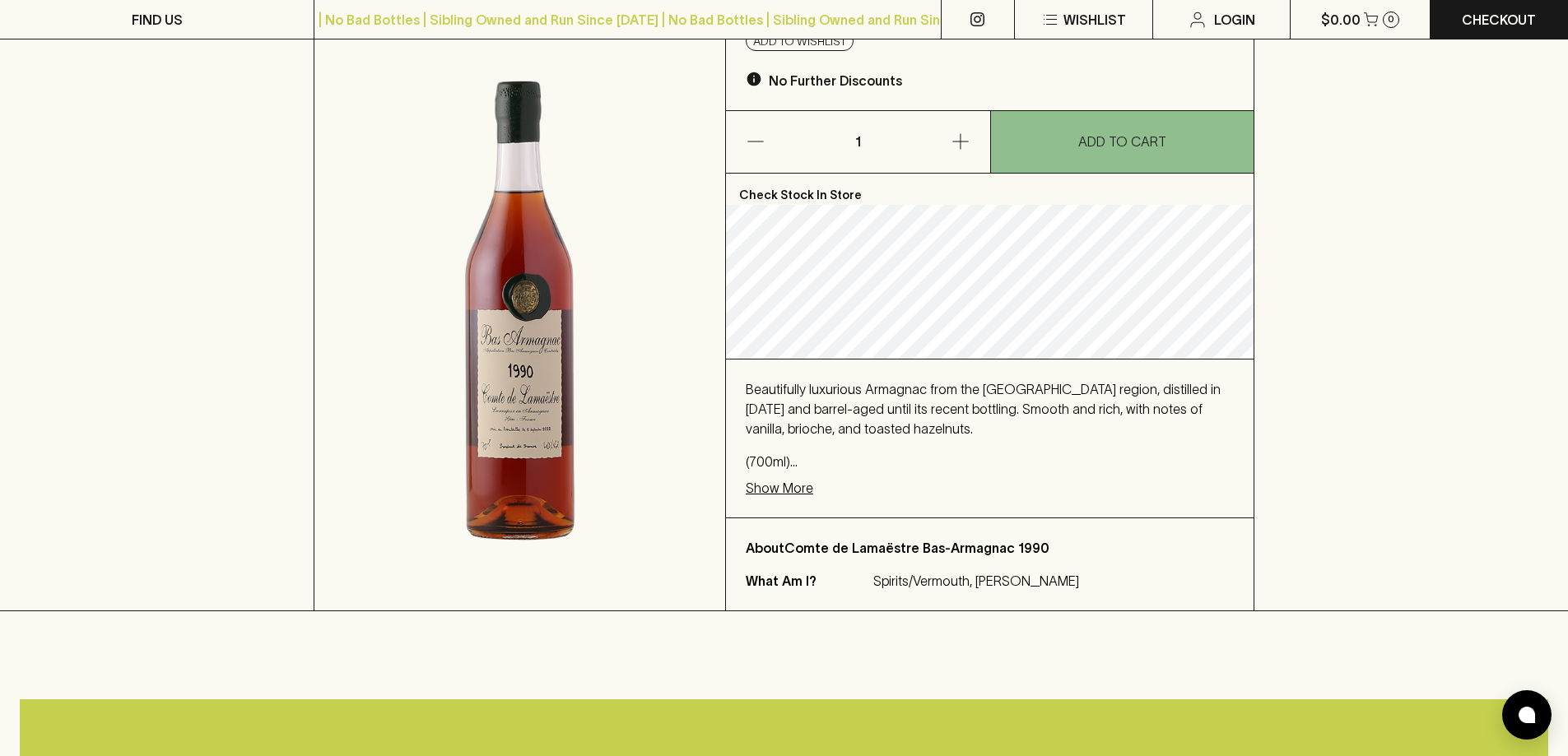
scroll to position [165, 0]
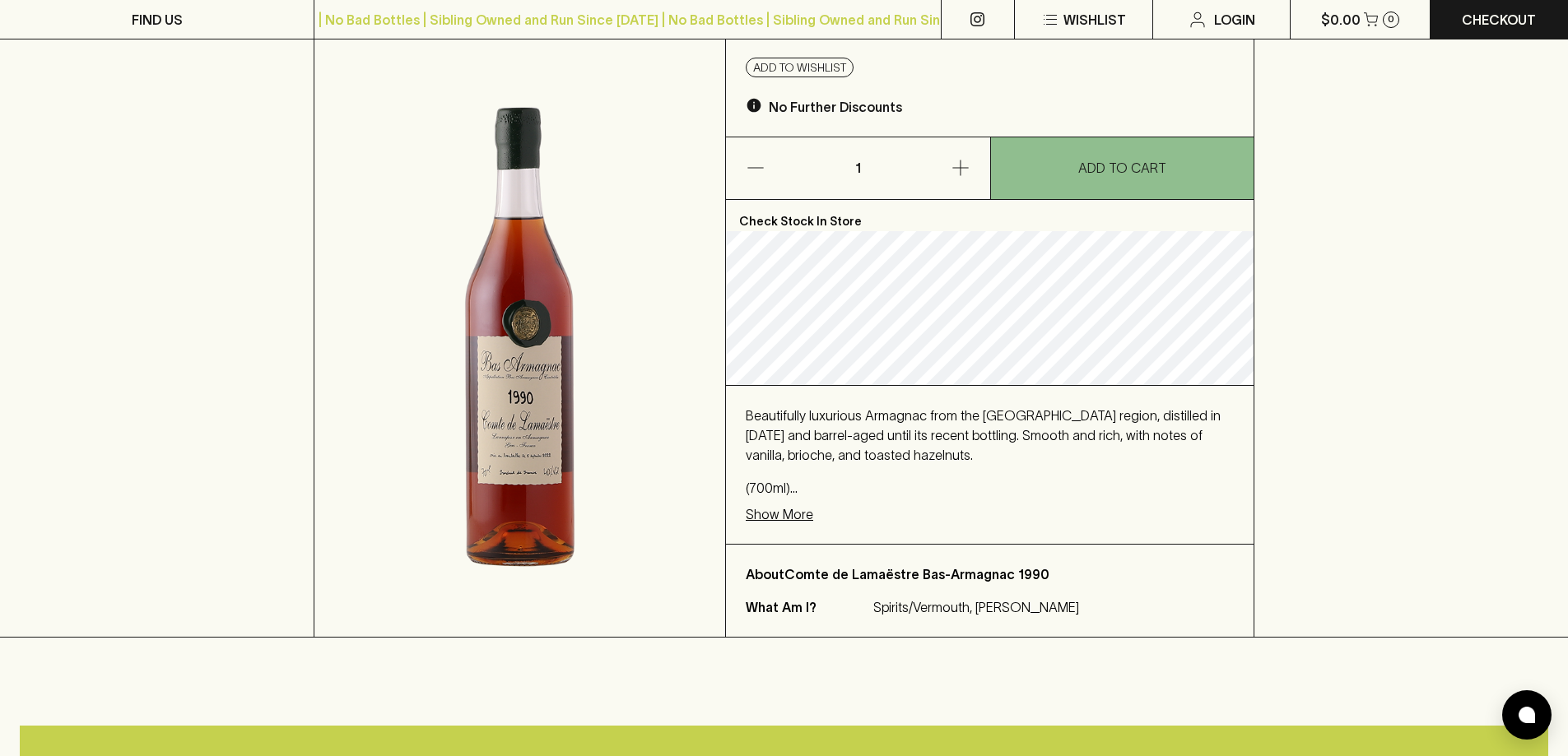
click at [765, 509] on p "Show More" at bounding box center [780, 514] width 68 height 20
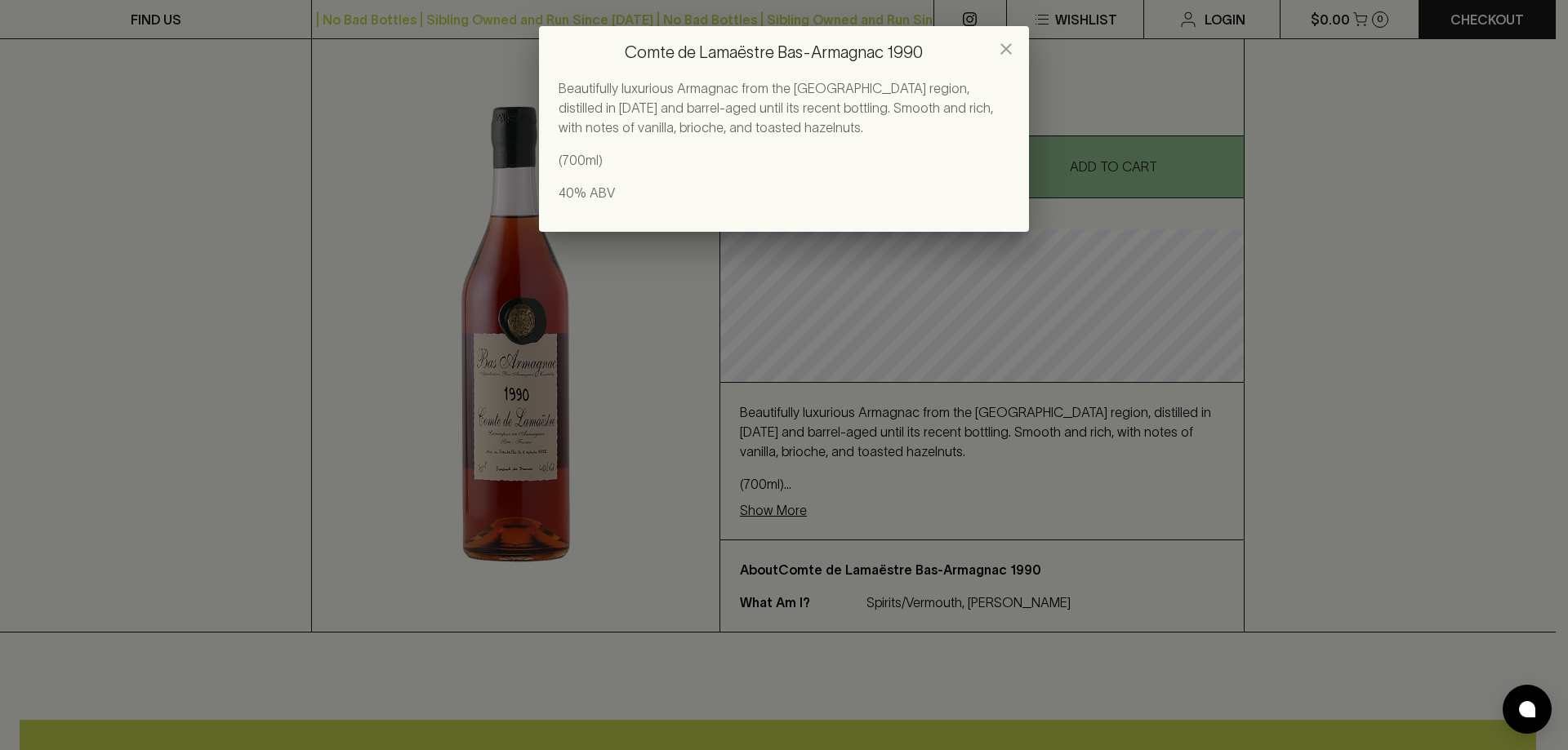
click at [990, 357] on div "Comte de Lamaëstre Bas-Armagnac 1990 Beautifully luxurious Armagnac from the Ba…" at bounding box center [784, 375] width 1568 height 750
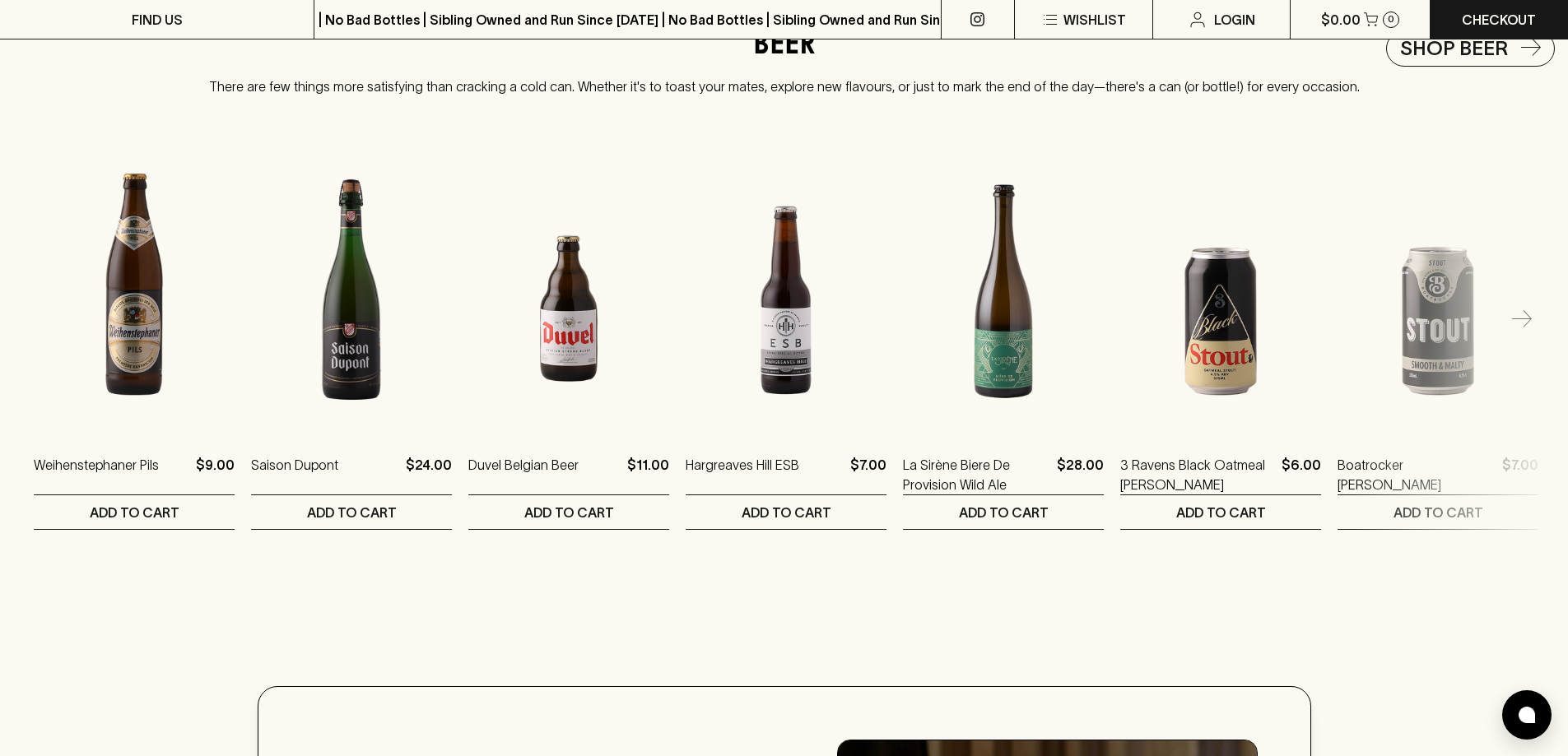
scroll to position [2140, 0]
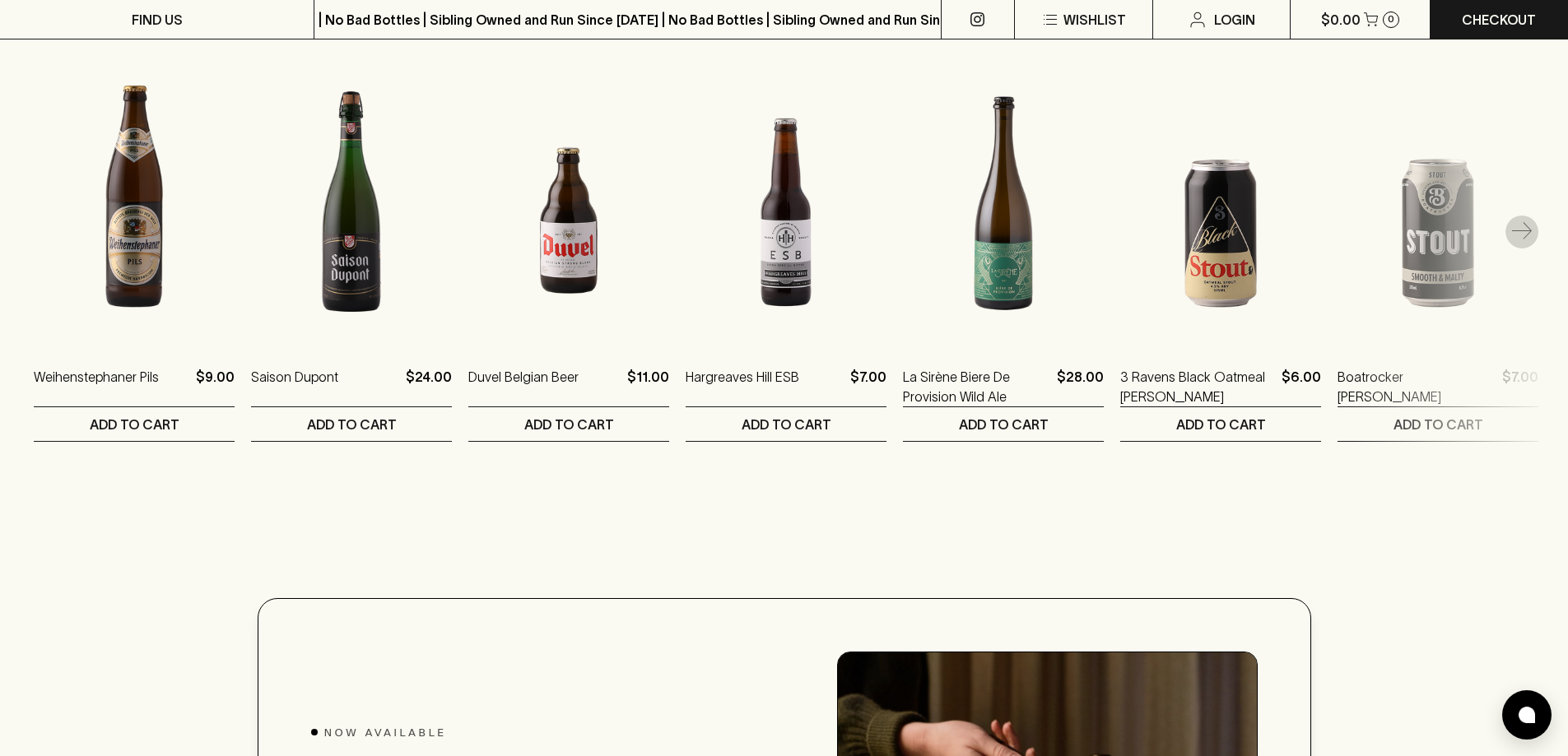
click at [1524, 240] on icon "button" at bounding box center [1523, 232] width 20 height 20
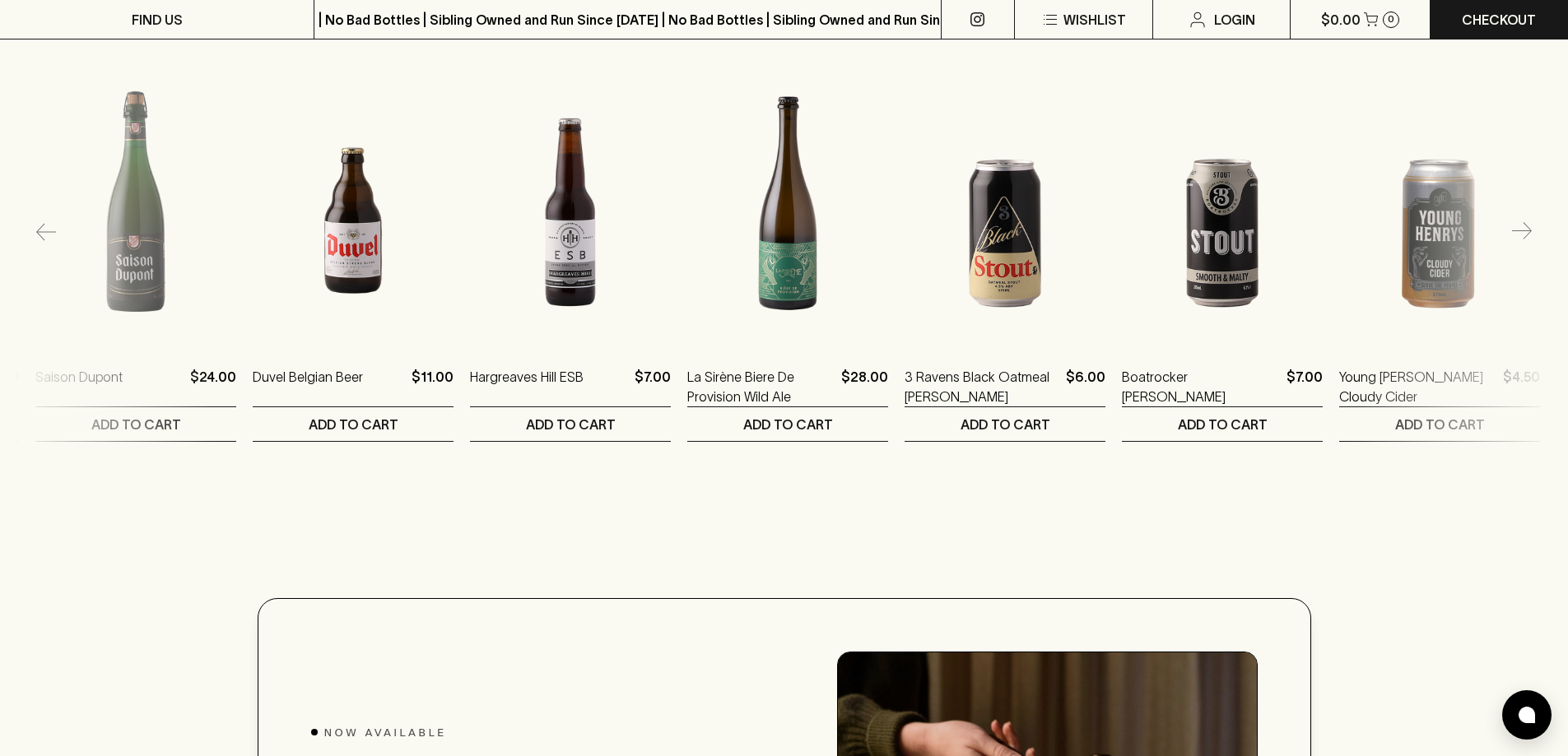
scroll to position [0, 217]
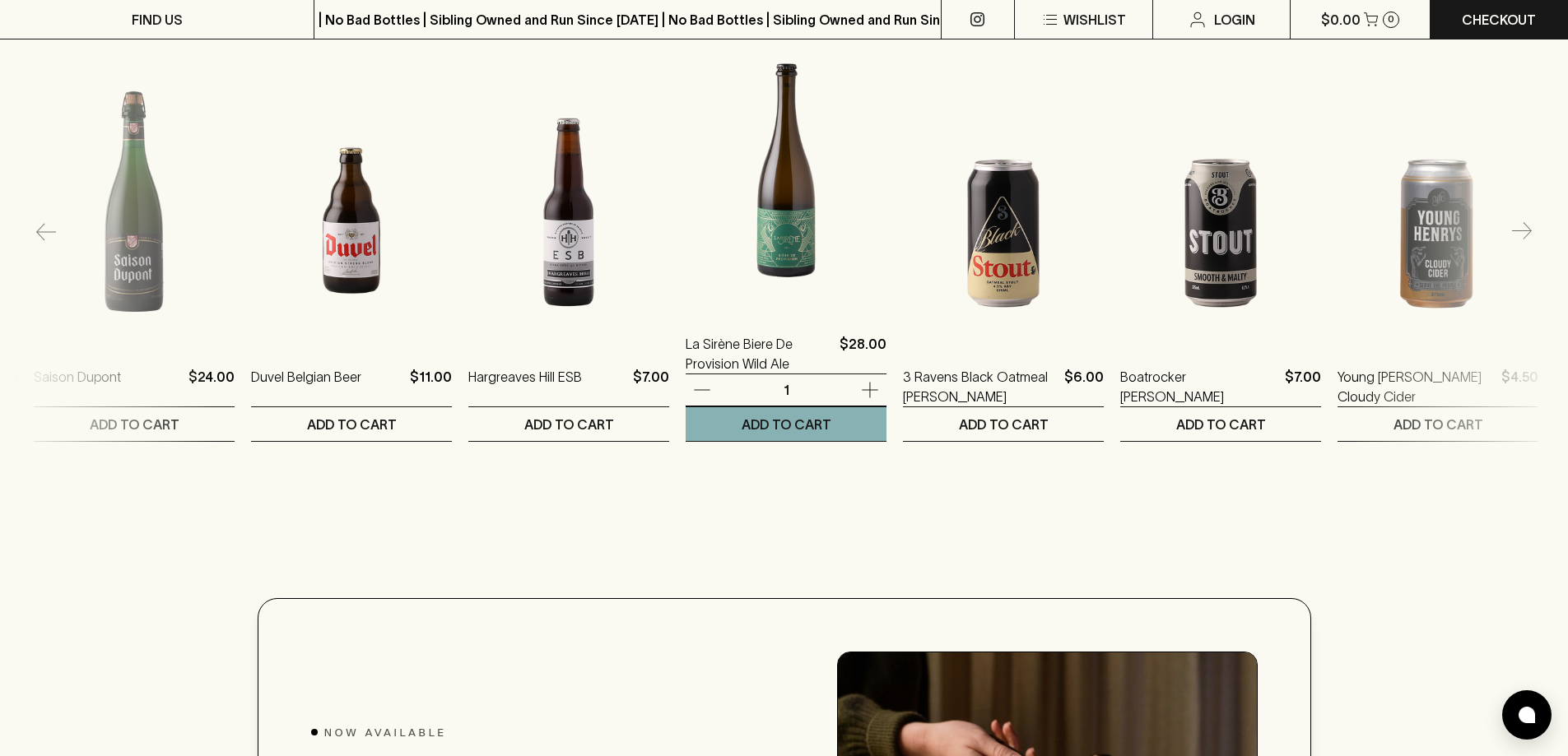
click at [794, 240] on img at bounding box center [786, 165] width 200 height 288
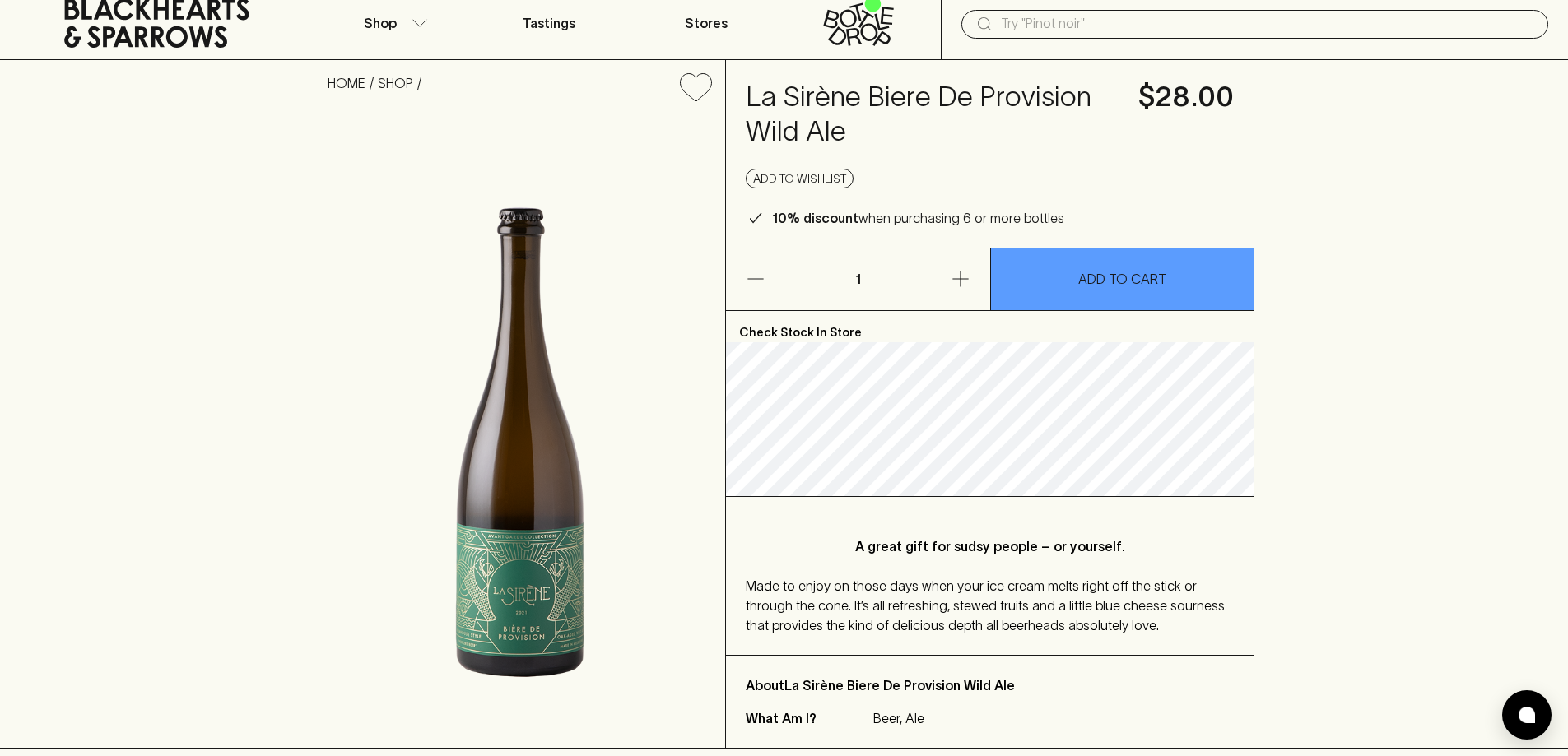
scroll to position [82, 0]
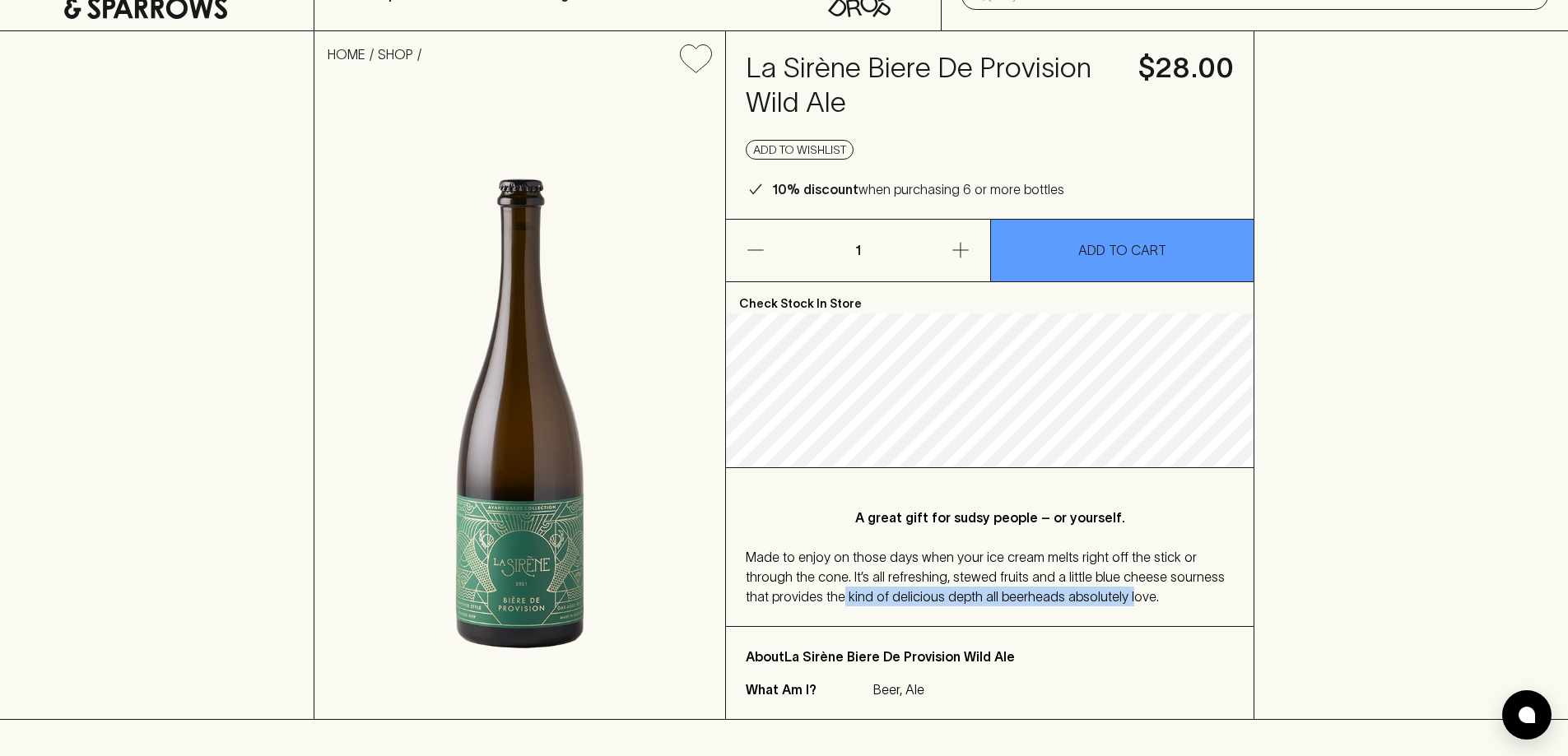
drag, startPoint x: 817, startPoint y: 597, endPoint x: 1095, endPoint y: 592, distance: 278.0
click at [1095, 592] on span "Made to enjoy on those days when your ice cream melts right off the stick or th…" at bounding box center [985, 576] width 479 height 54
click at [1167, 601] on div "Made to enjoy on those days when your ice cream melts right off the stick or th…" at bounding box center [990, 577] width 488 height 60
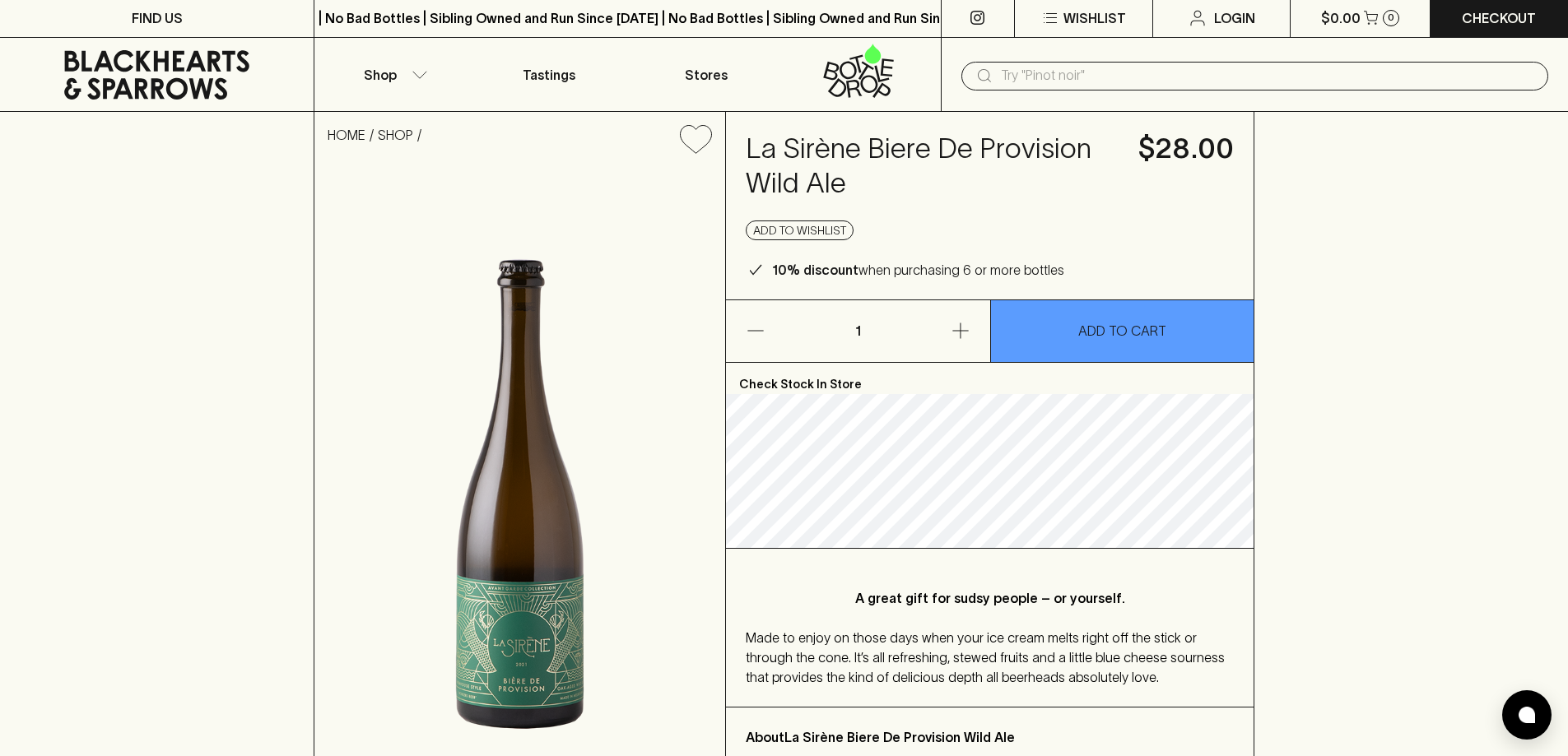
scroll to position [0, 0]
